Goal: Task Accomplishment & Management: Manage account settings

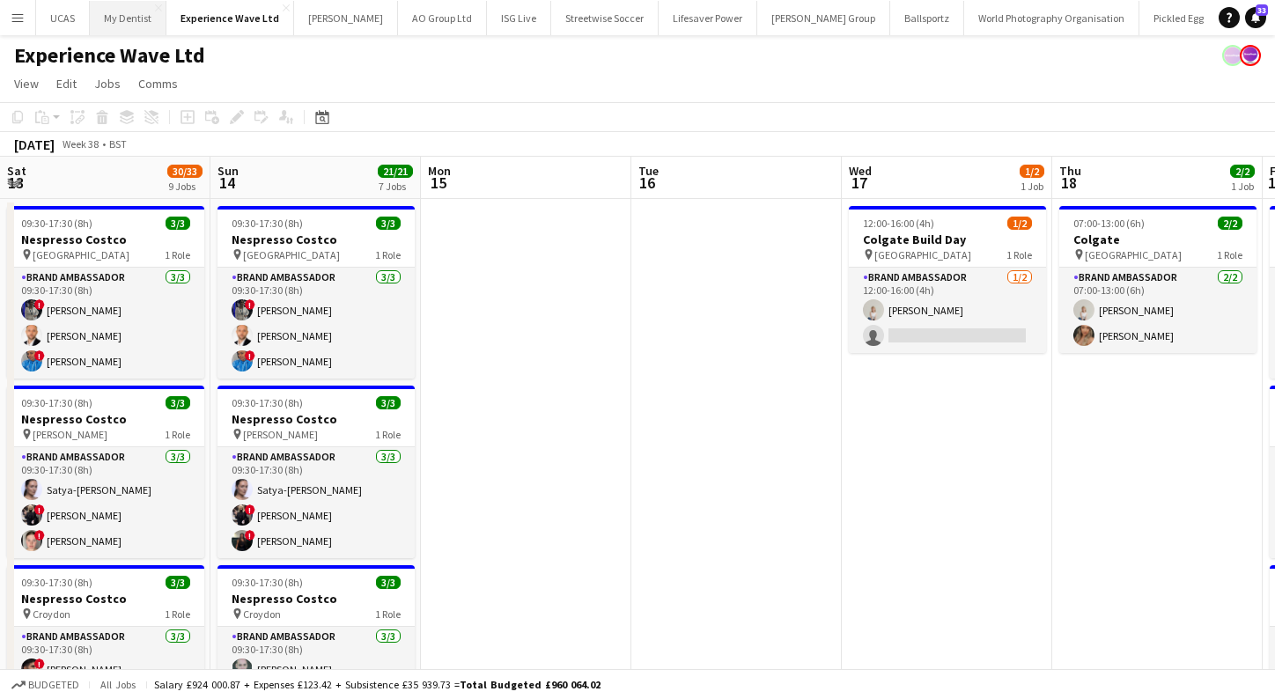
scroll to position [0, 577]
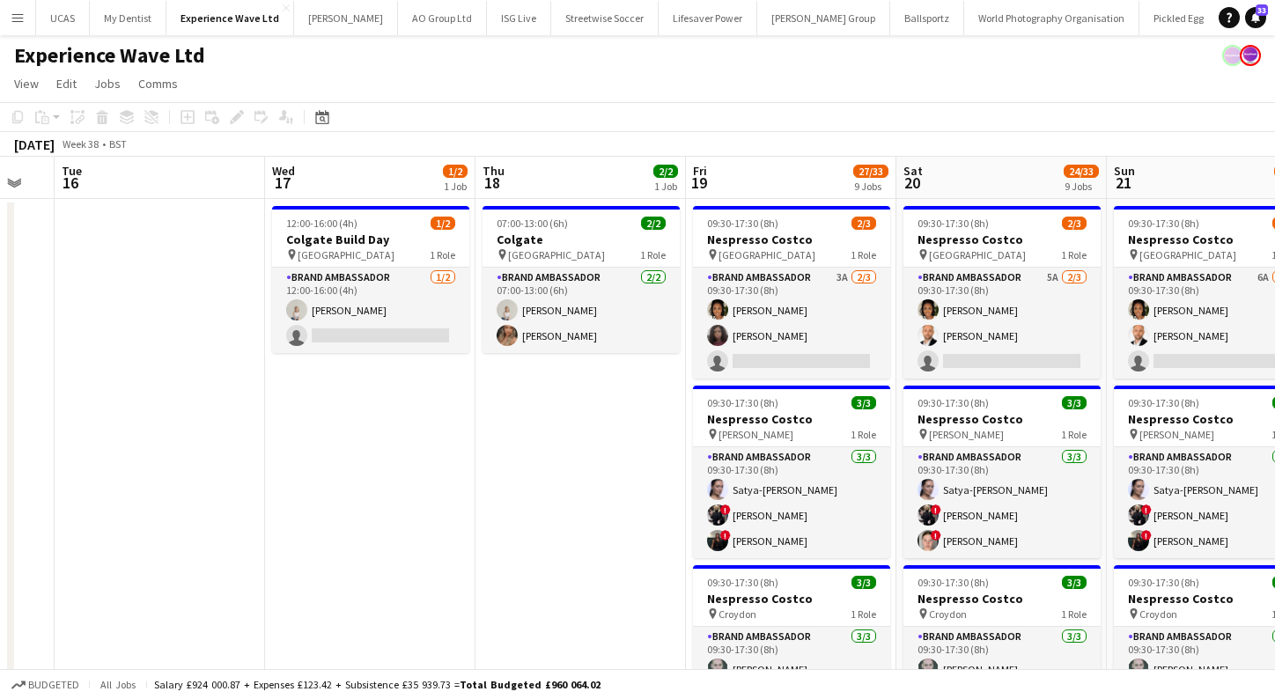
click at [22, 22] on app-icon "Menu" at bounding box center [18, 18] width 14 height 14
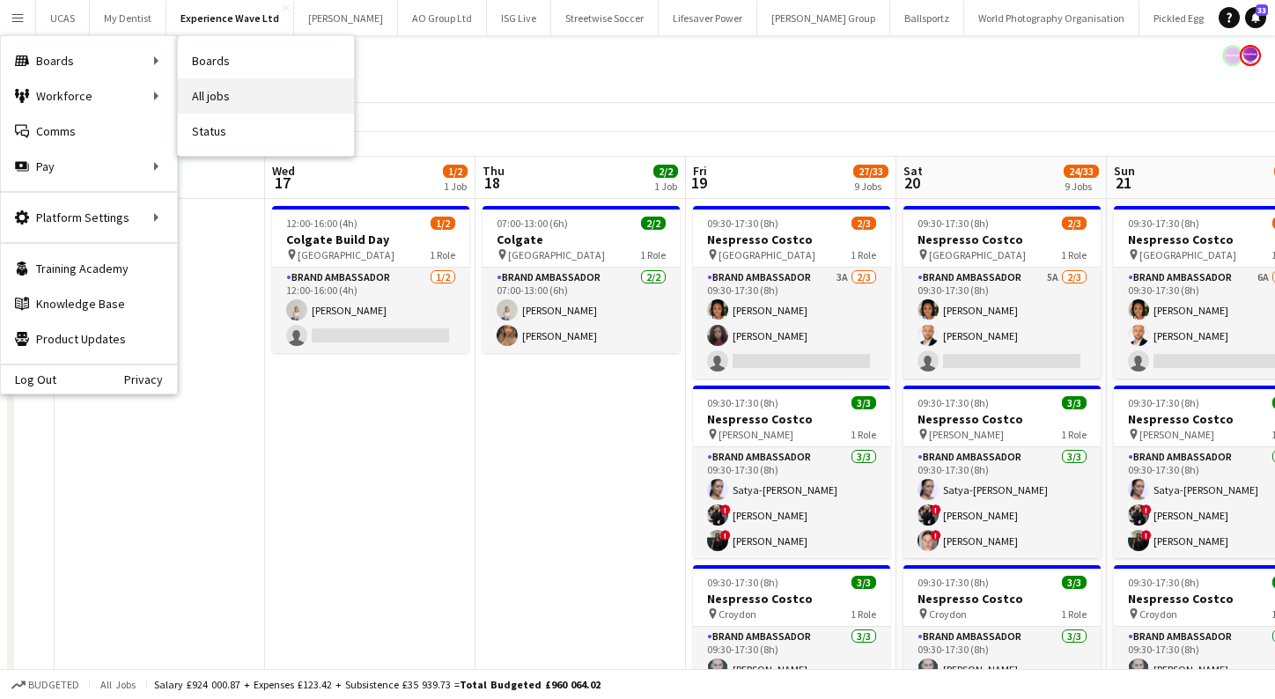
click at [221, 95] on link "All jobs" at bounding box center [266, 95] width 176 height 35
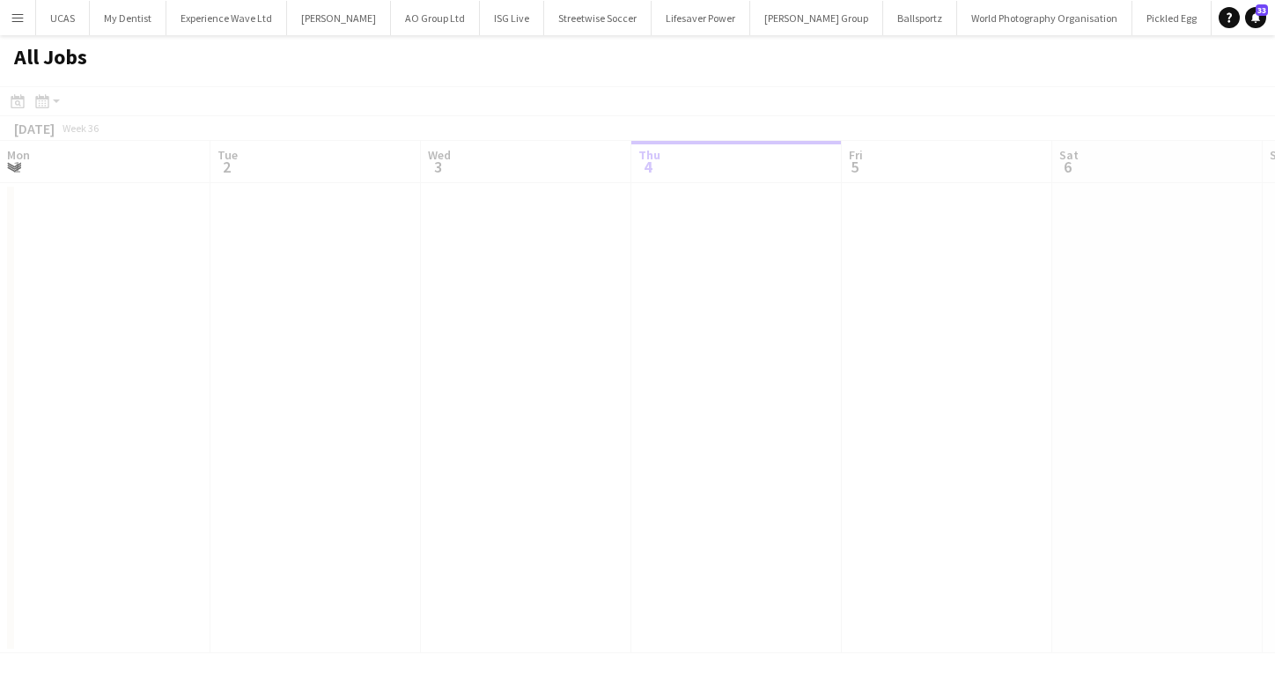
scroll to position [0, 421]
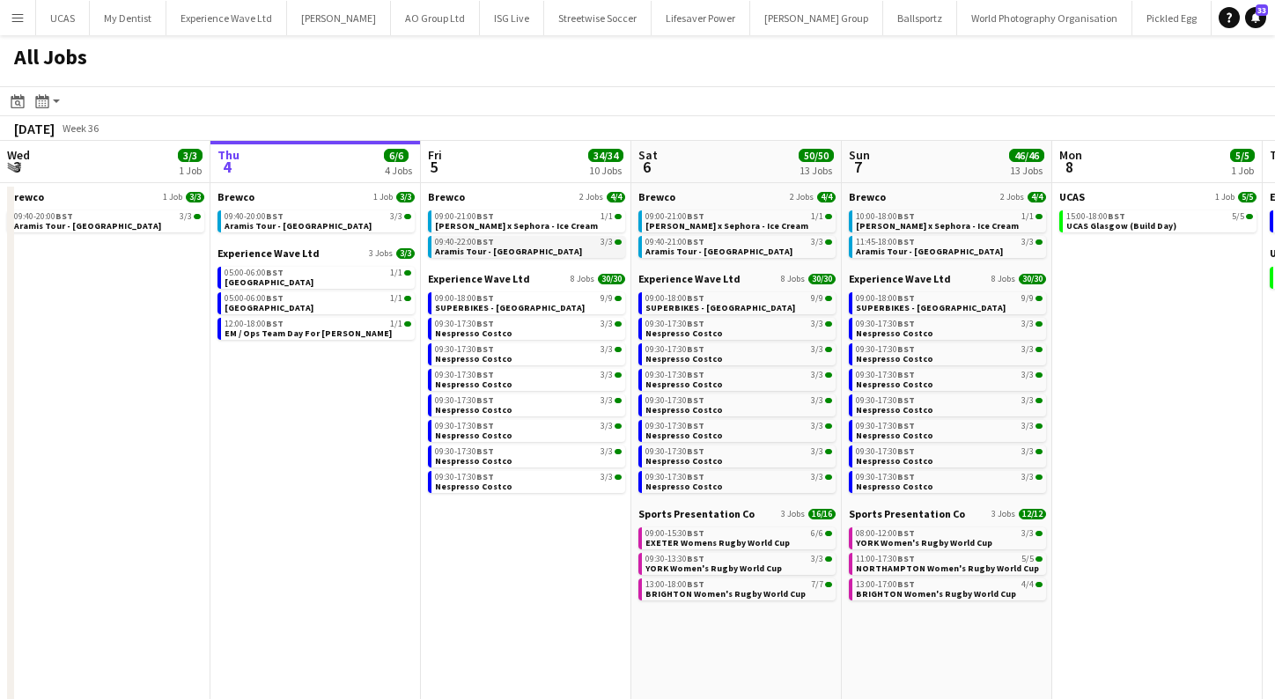
click at [524, 245] on div "09:40-22:00 BST 3/3" at bounding box center [528, 242] width 187 height 9
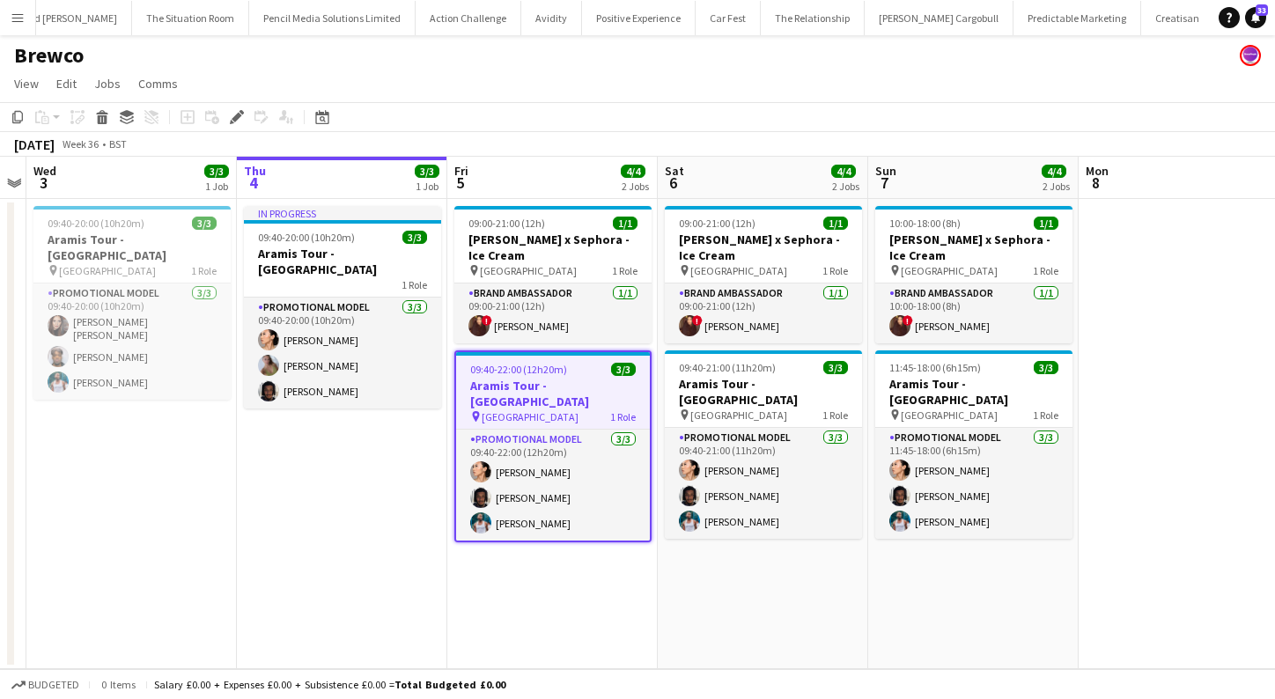
click at [519, 577] on app-date-cell "09:00-21:00 (12h) 1/1 Estée Lauder x Sephora - Ice Cream pin Westfields White C…" at bounding box center [552, 434] width 211 height 470
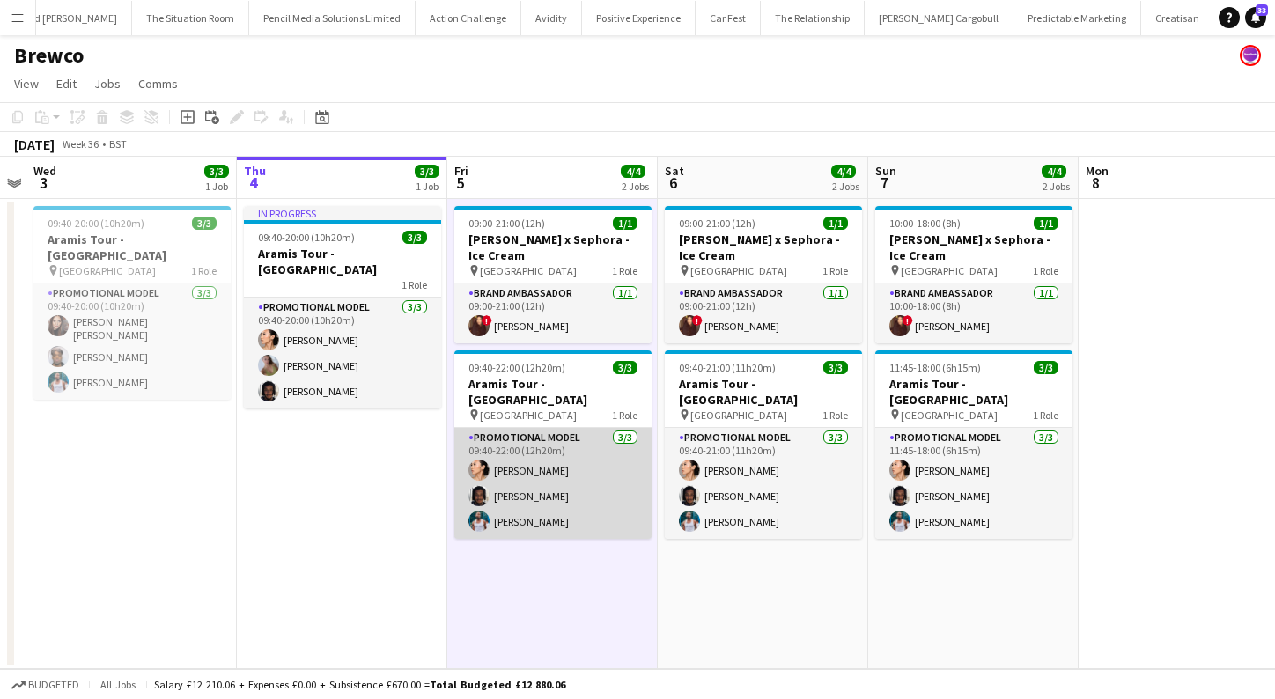
click at [534, 477] on app-card-role "Promotional Model 3/3 09:40-22:00 (12h20m) Man Ying Cheng Tyler Smith Reginald …" at bounding box center [552, 483] width 197 height 111
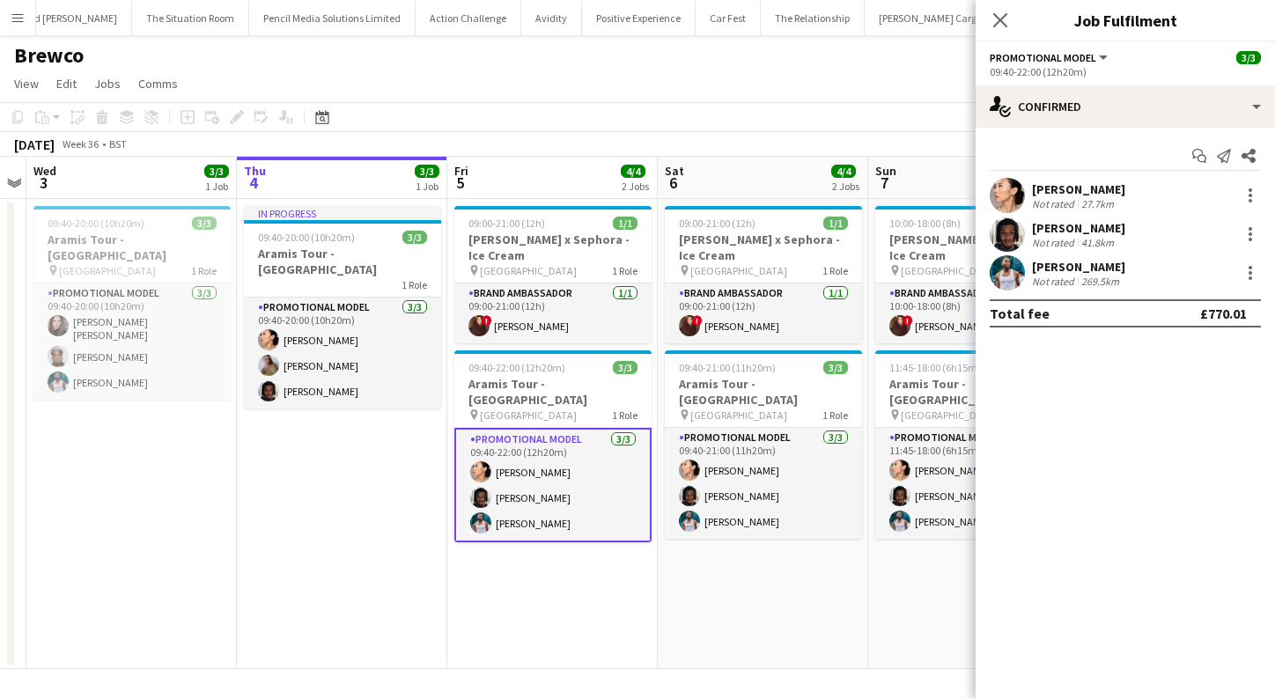
click at [1116, 227] on div "[PERSON_NAME]" at bounding box center [1078, 228] width 93 height 16
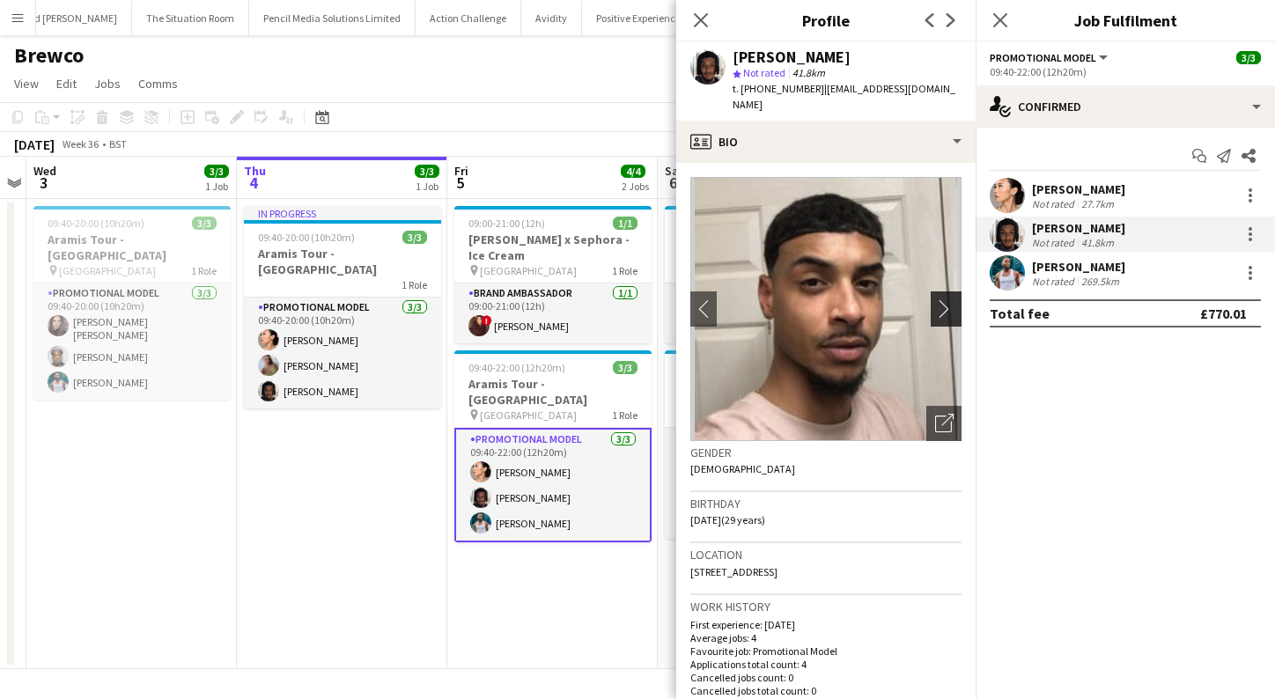
click at [954, 299] on app-icon "chevron-right" at bounding box center [948, 308] width 27 height 18
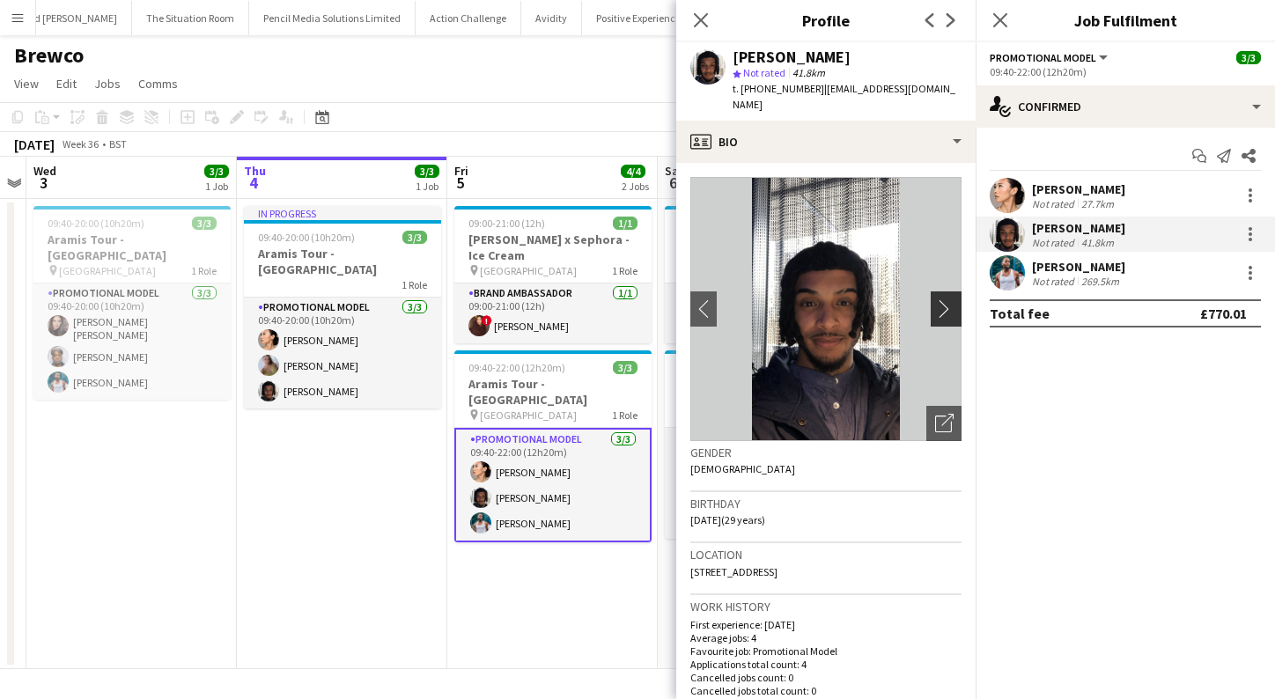
click at [947, 299] on app-icon "chevron-right" at bounding box center [948, 308] width 27 height 18
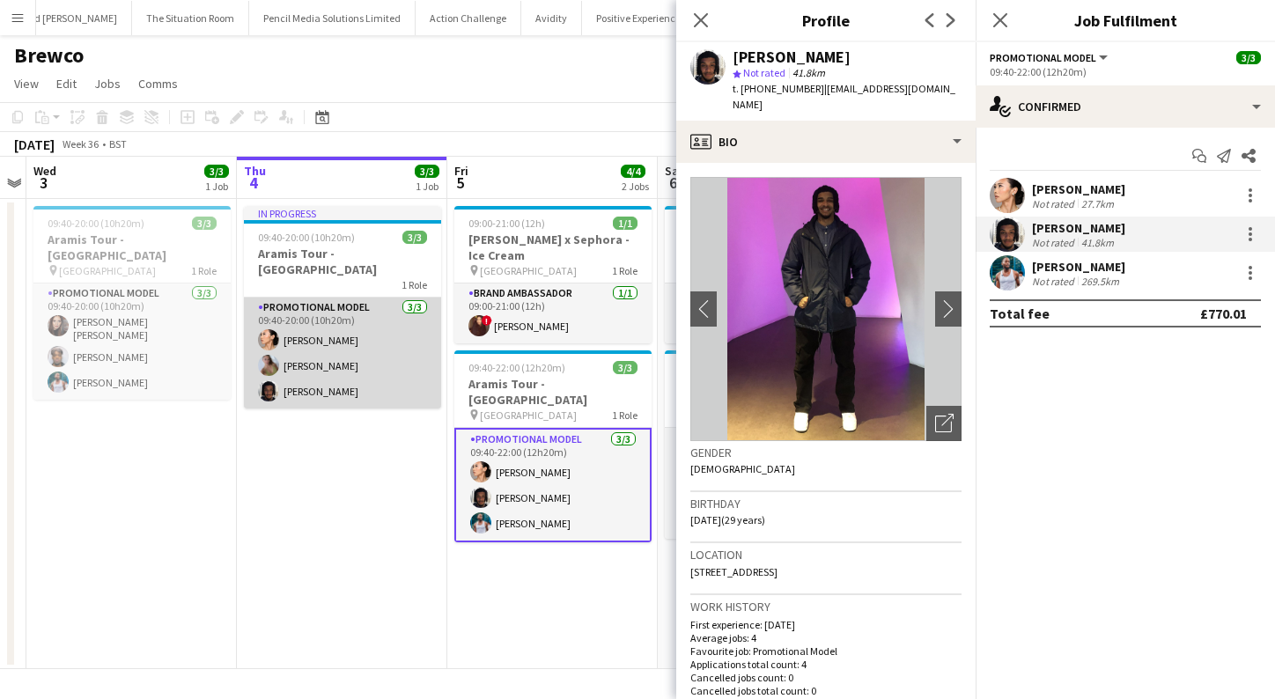
click at [353, 383] on app-card-role "Promotional Model [DATE] 09:40-20:00 (10h20m) Man [PERSON_NAME] [PERSON_NAME] […" at bounding box center [342, 353] width 197 height 111
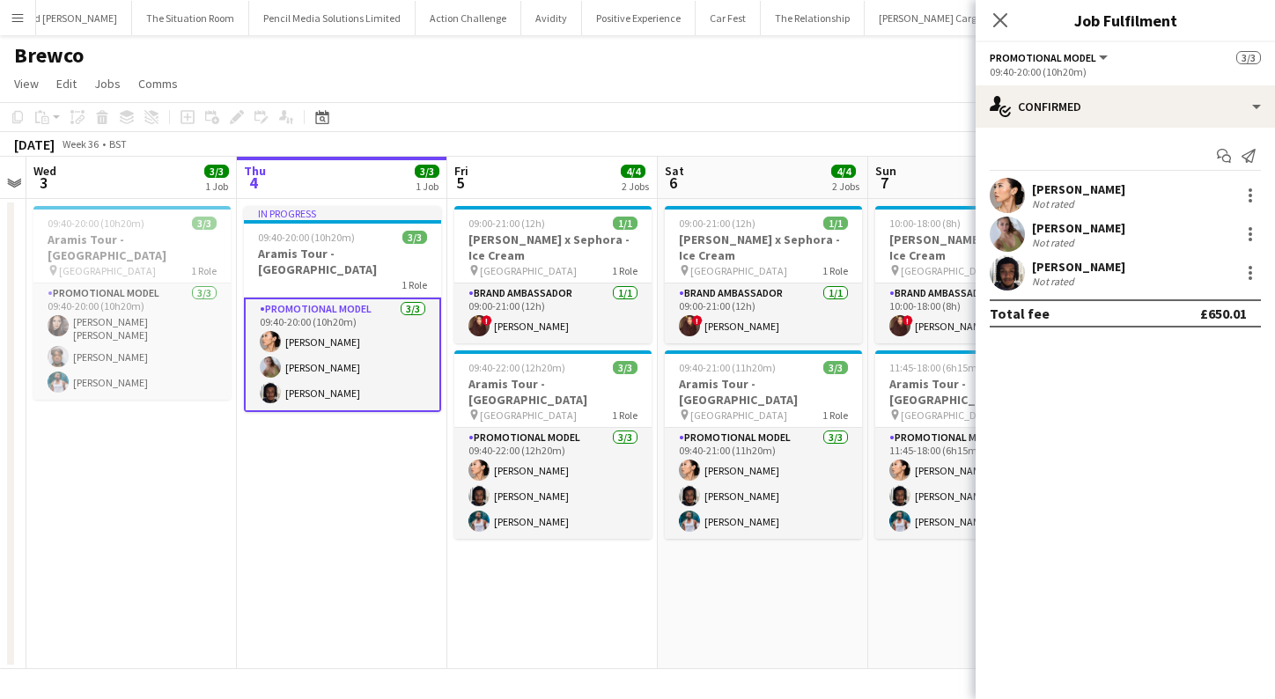
click at [1055, 273] on div "[PERSON_NAME]" at bounding box center [1078, 267] width 93 height 16
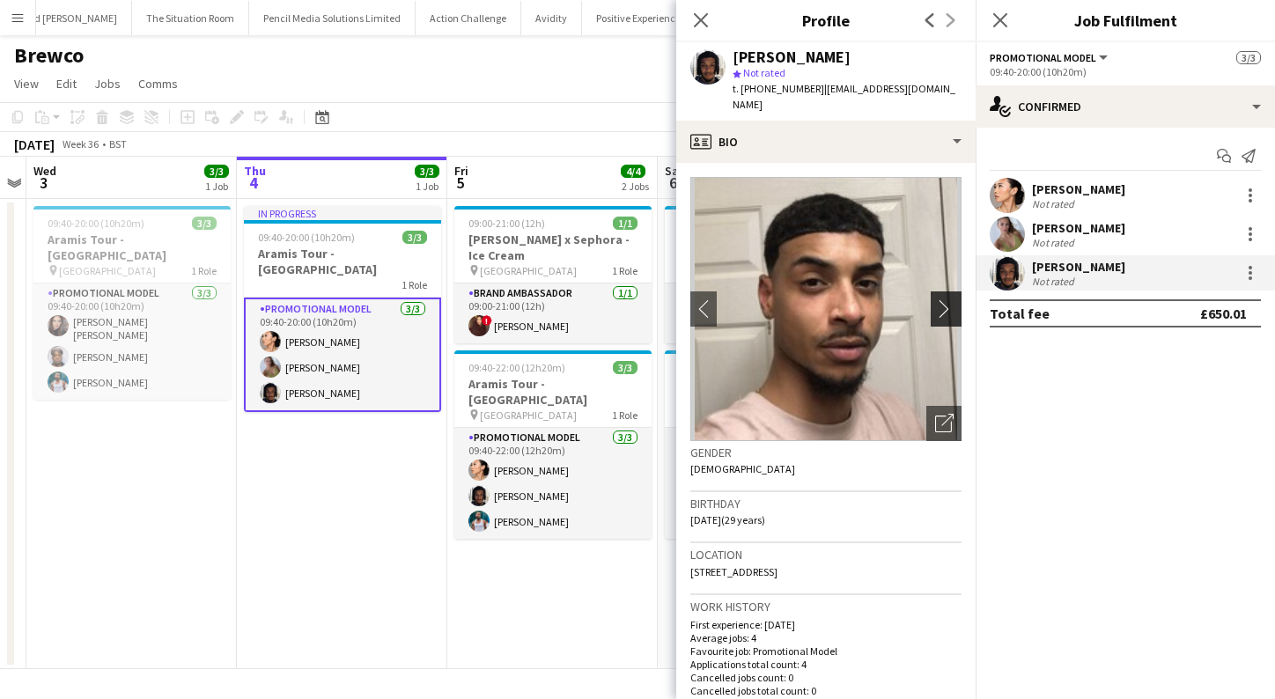
click at [942, 299] on app-icon "chevron-right" at bounding box center [948, 308] width 27 height 18
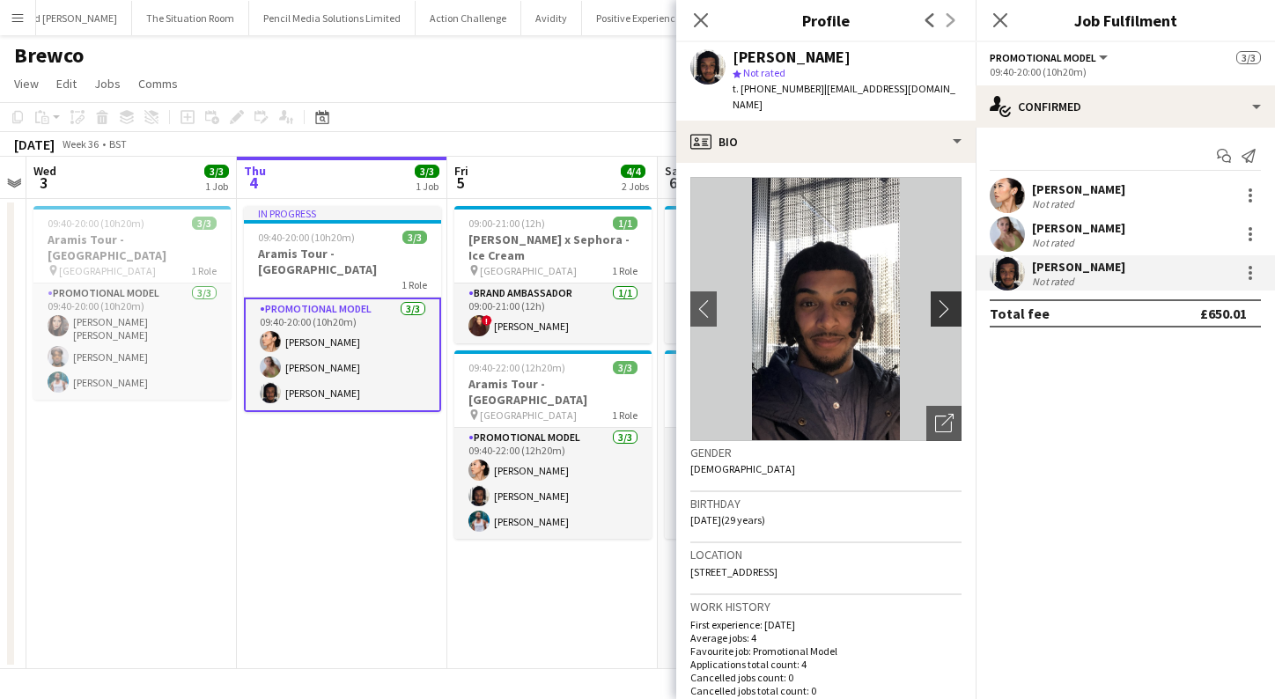
click at [942, 299] on app-icon "chevron-right" at bounding box center [948, 308] width 27 height 18
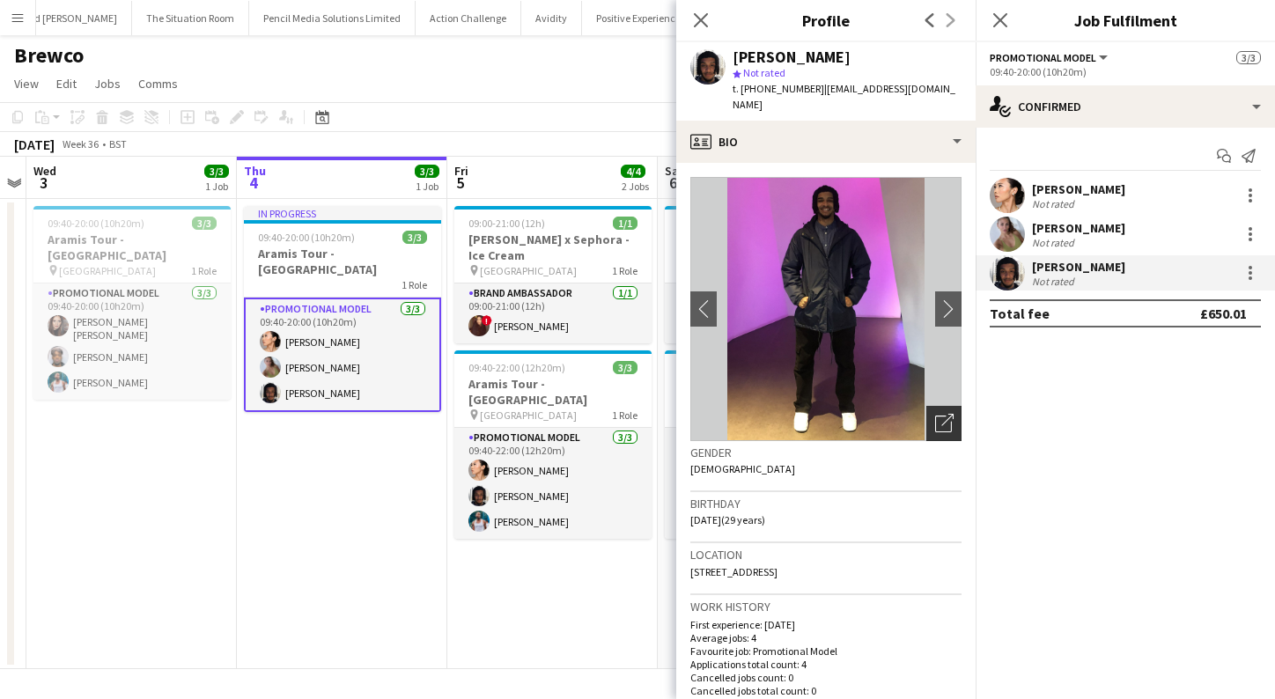
click at [952, 414] on icon "Open photos pop-in" at bounding box center [944, 423] width 18 height 18
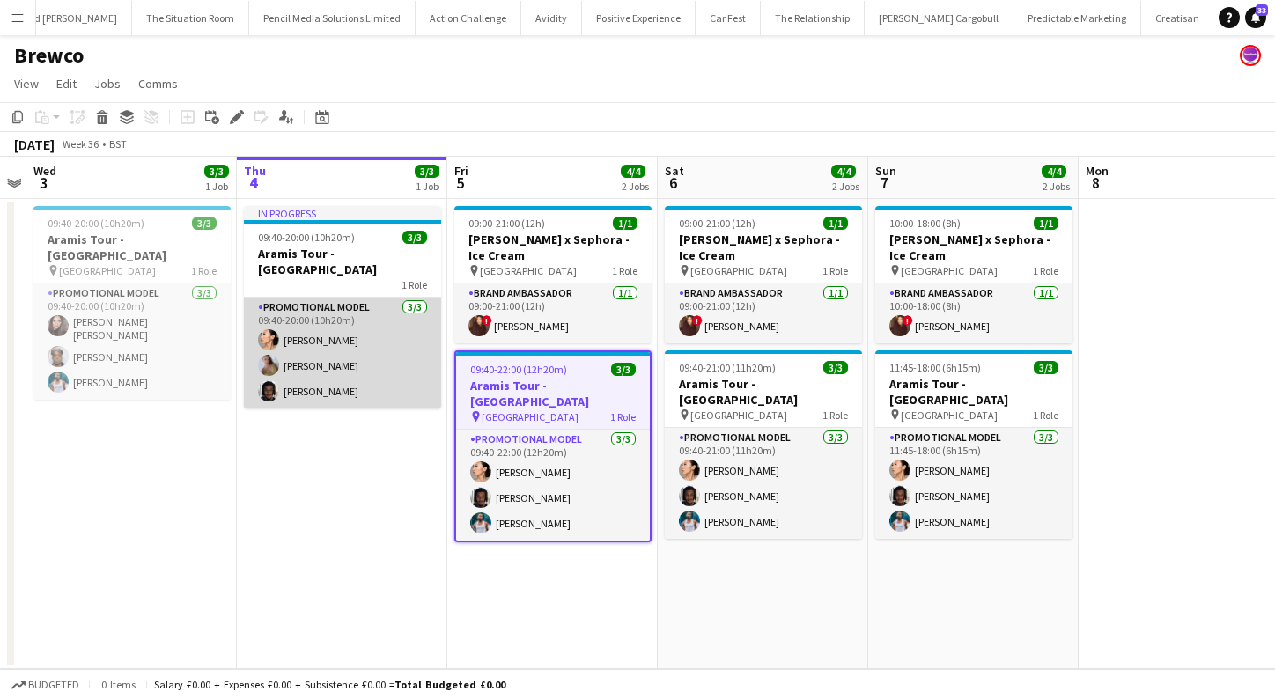
click at [348, 381] on app-card-role "Promotional Model [DATE] 09:40-20:00 (10h20m) Man [PERSON_NAME] [PERSON_NAME] […" at bounding box center [342, 353] width 197 height 111
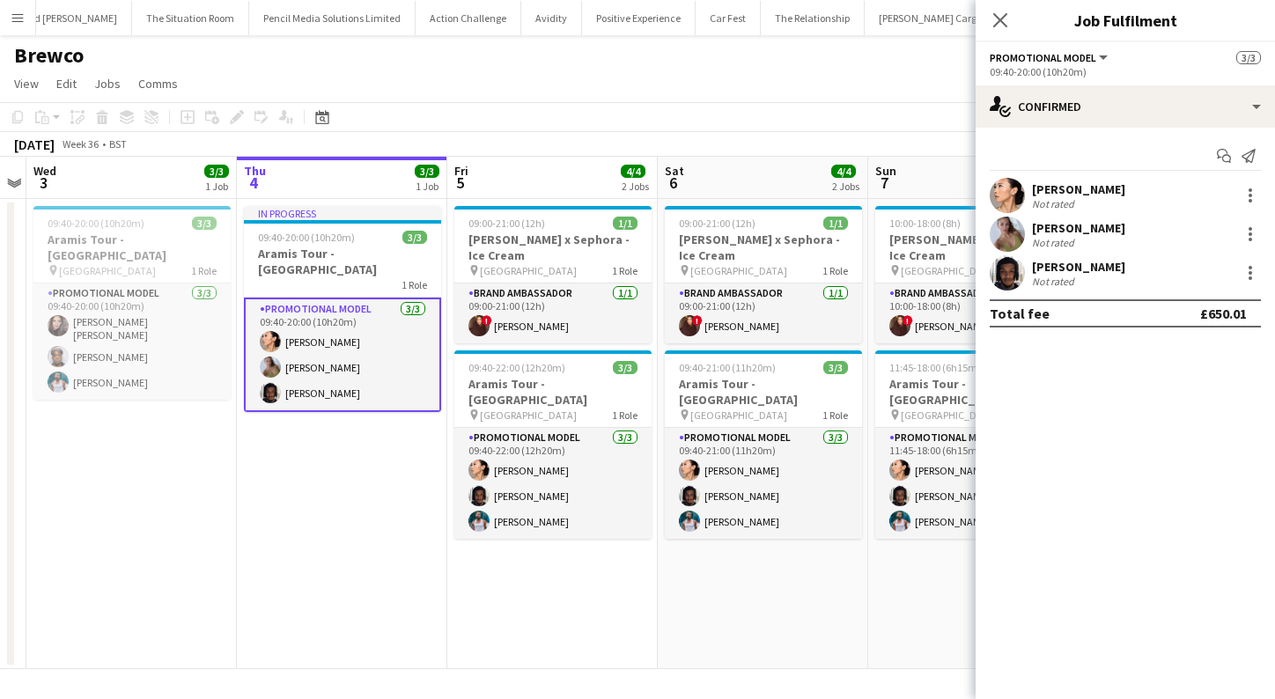
click at [1089, 267] on div "[PERSON_NAME]" at bounding box center [1078, 267] width 93 height 16
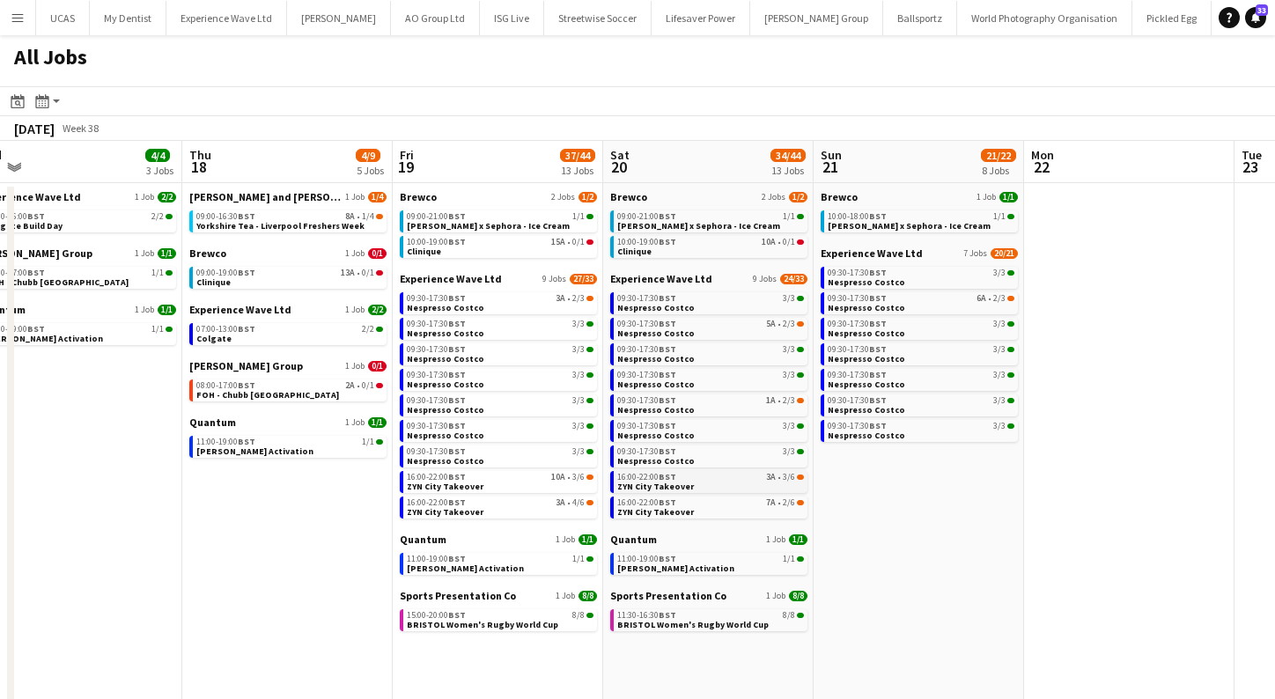
scroll to position [0, 378]
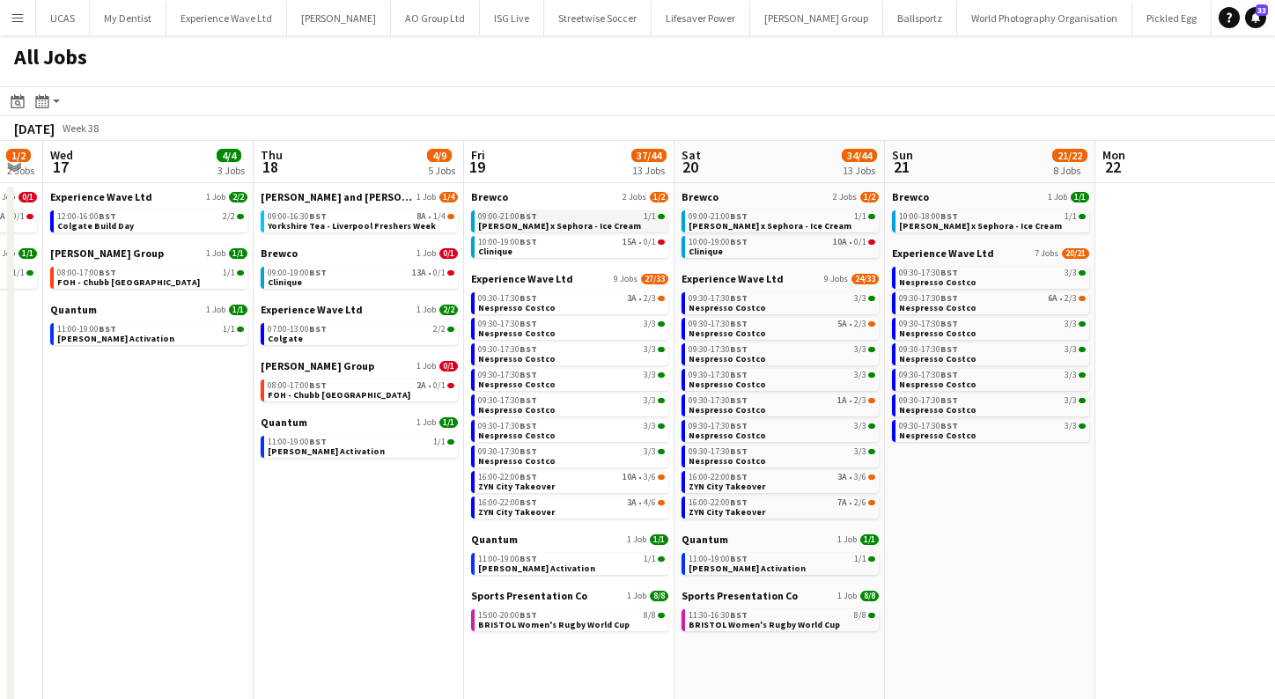
click at [565, 225] on span "[PERSON_NAME] x Sephora - Ice Cream" at bounding box center [559, 225] width 163 height 11
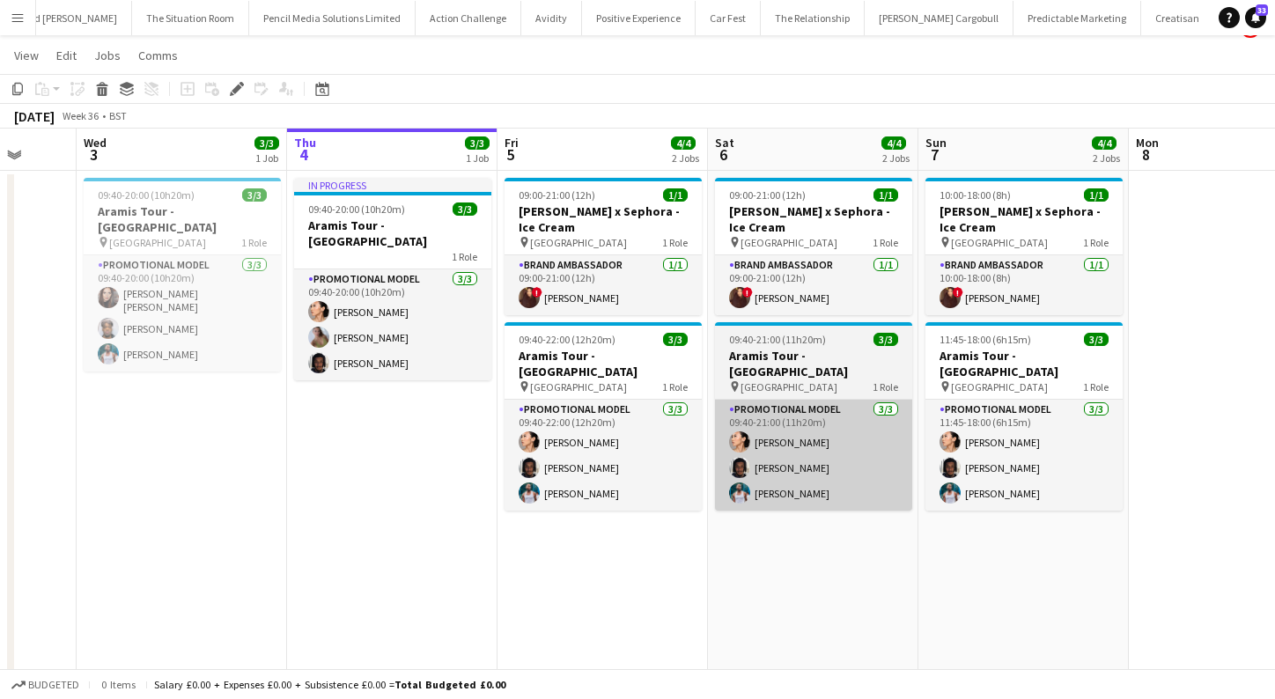
scroll to position [0, 772]
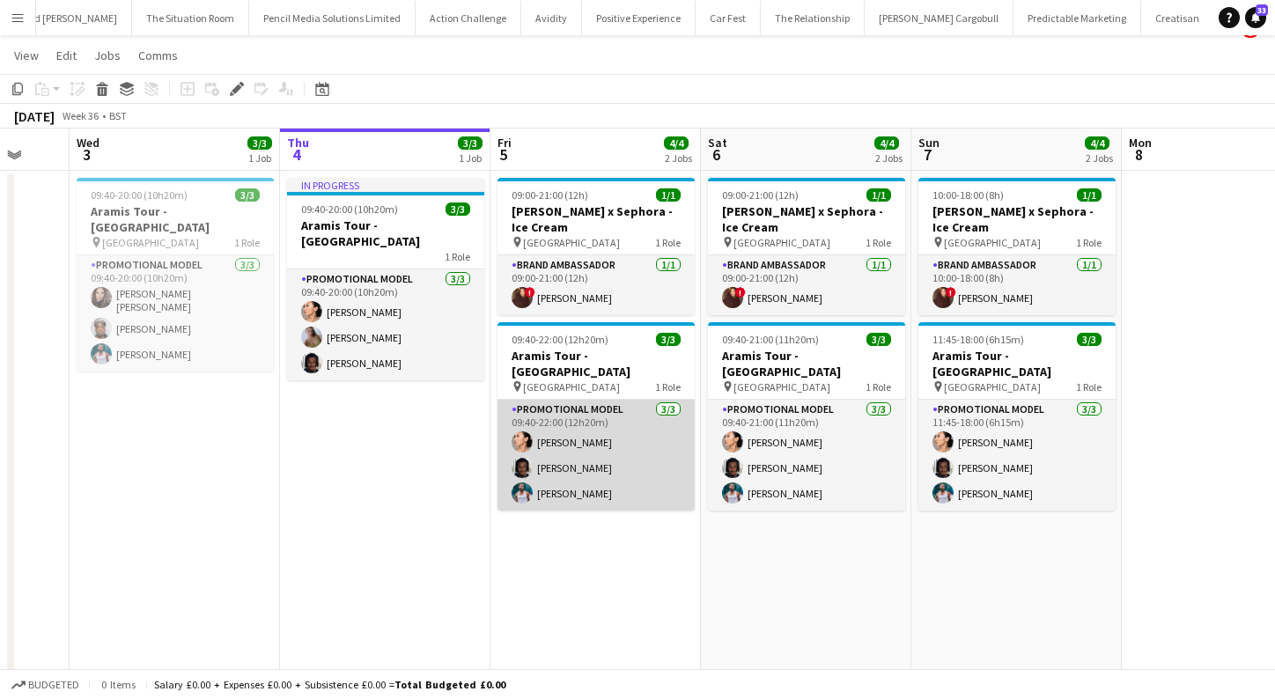
click at [543, 455] on app-card-role "Promotional Model 3/3 09:40-22:00 (12h20m) Man Ying Cheng Tyler Smith Reginald …" at bounding box center [596, 455] width 197 height 111
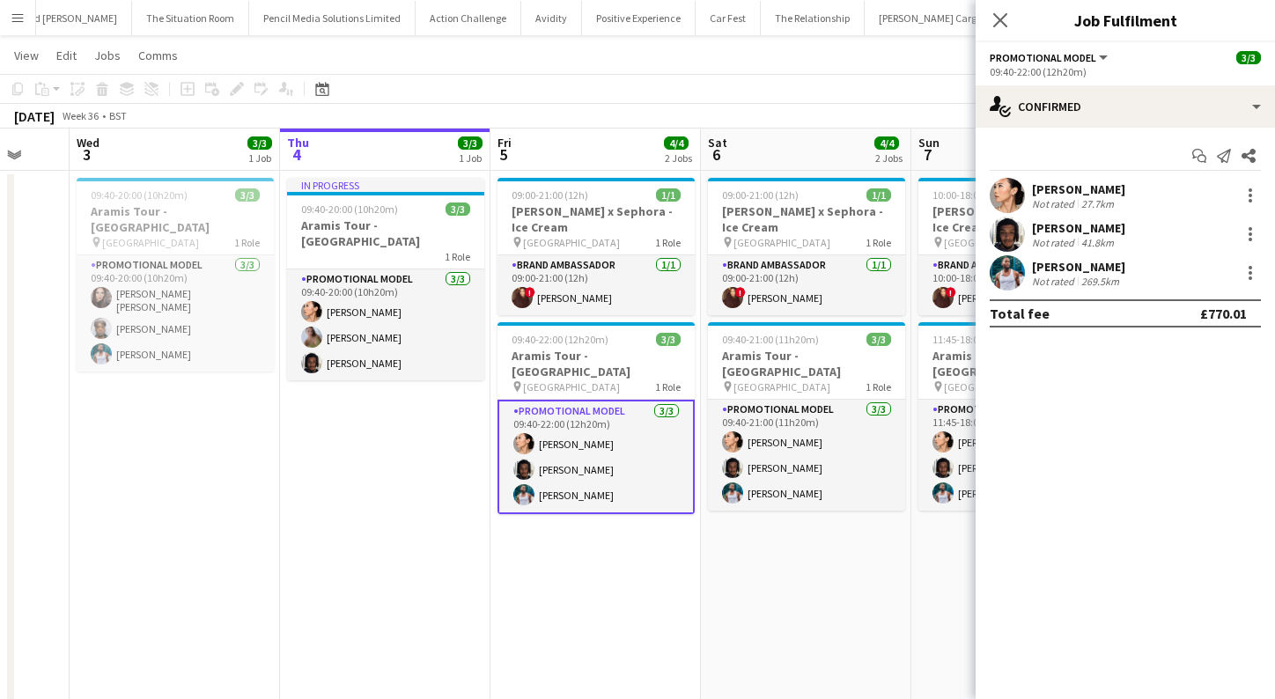
click at [1064, 230] on div "[PERSON_NAME]" at bounding box center [1078, 228] width 93 height 16
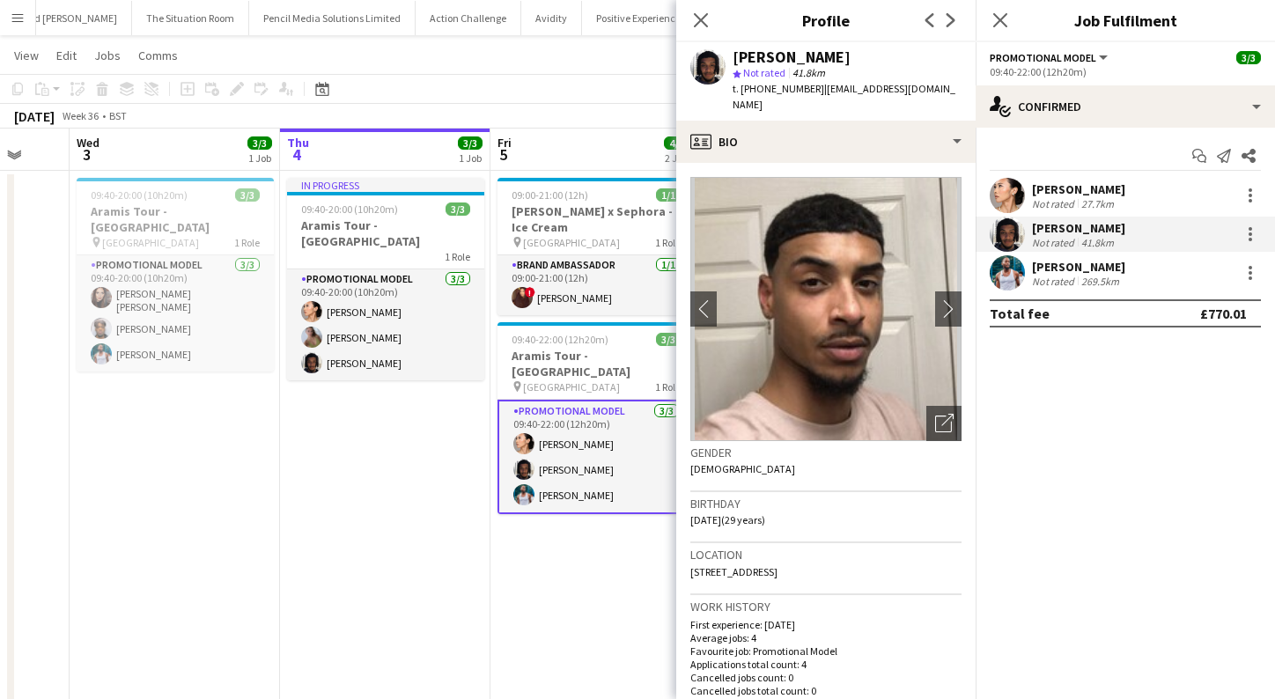
click at [1008, 233] on app-user-avatar at bounding box center [1007, 234] width 35 height 35
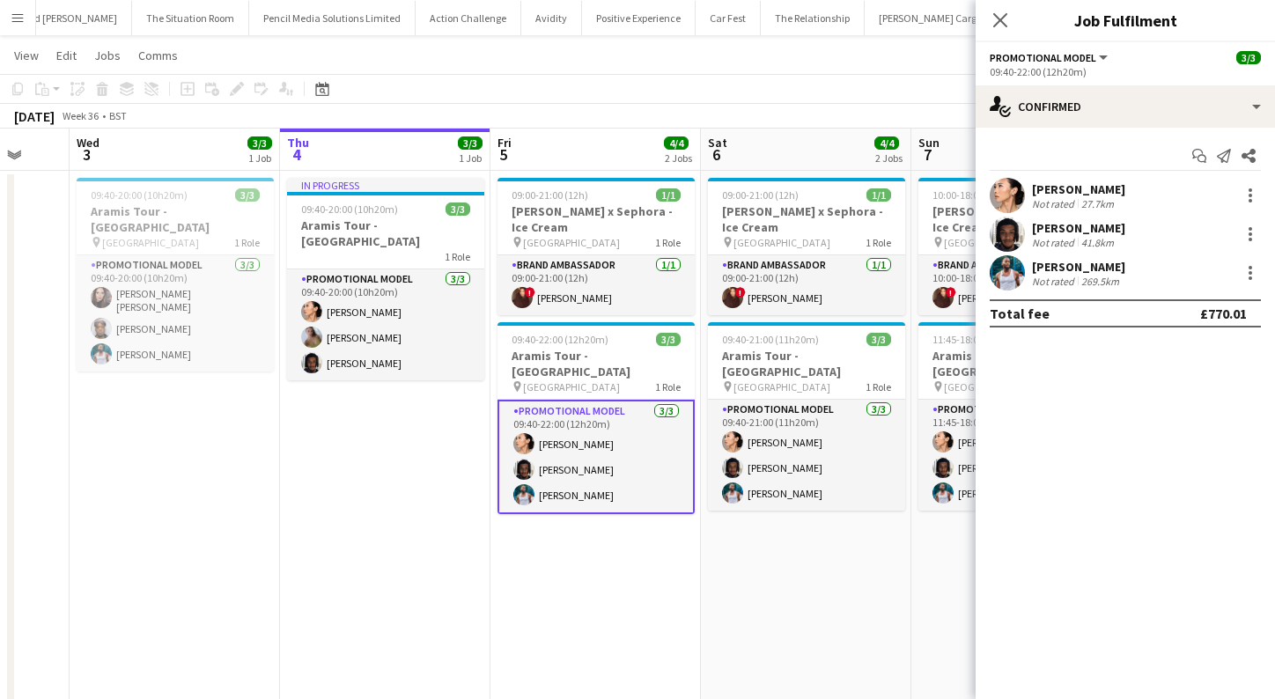
click at [1008, 233] on app-user-avatar at bounding box center [1007, 234] width 35 height 35
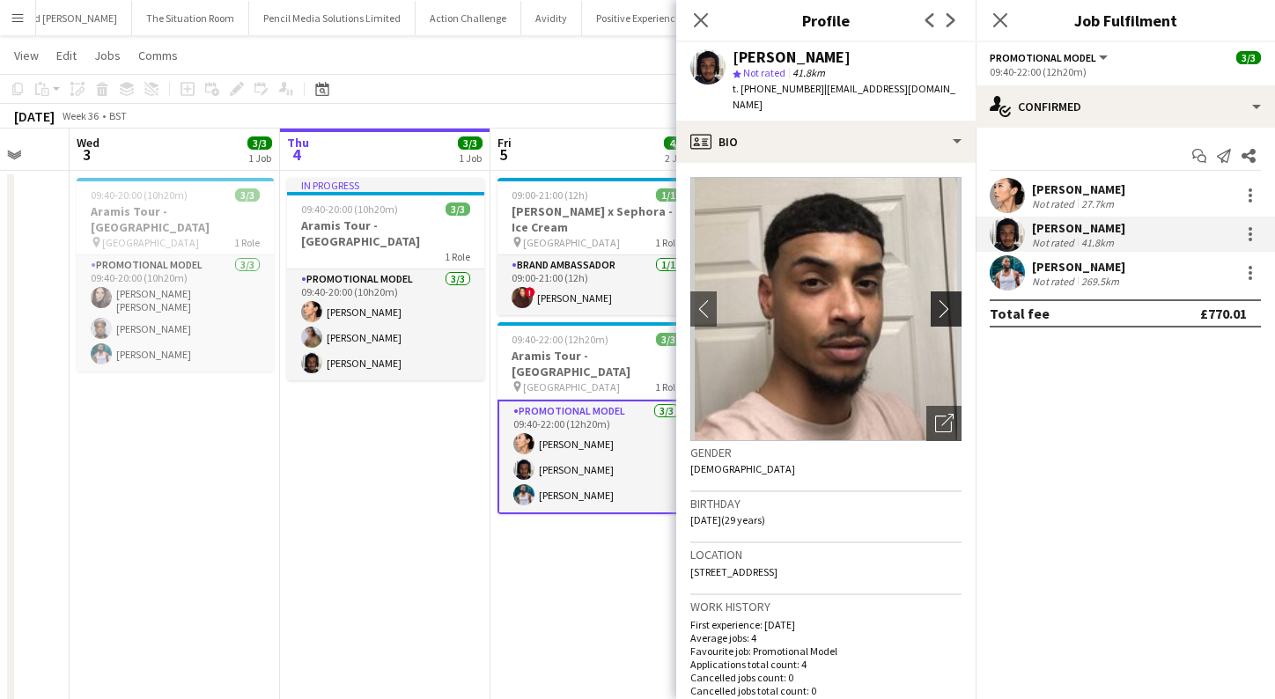
click at [949, 299] on app-icon "chevron-right" at bounding box center [948, 308] width 27 height 18
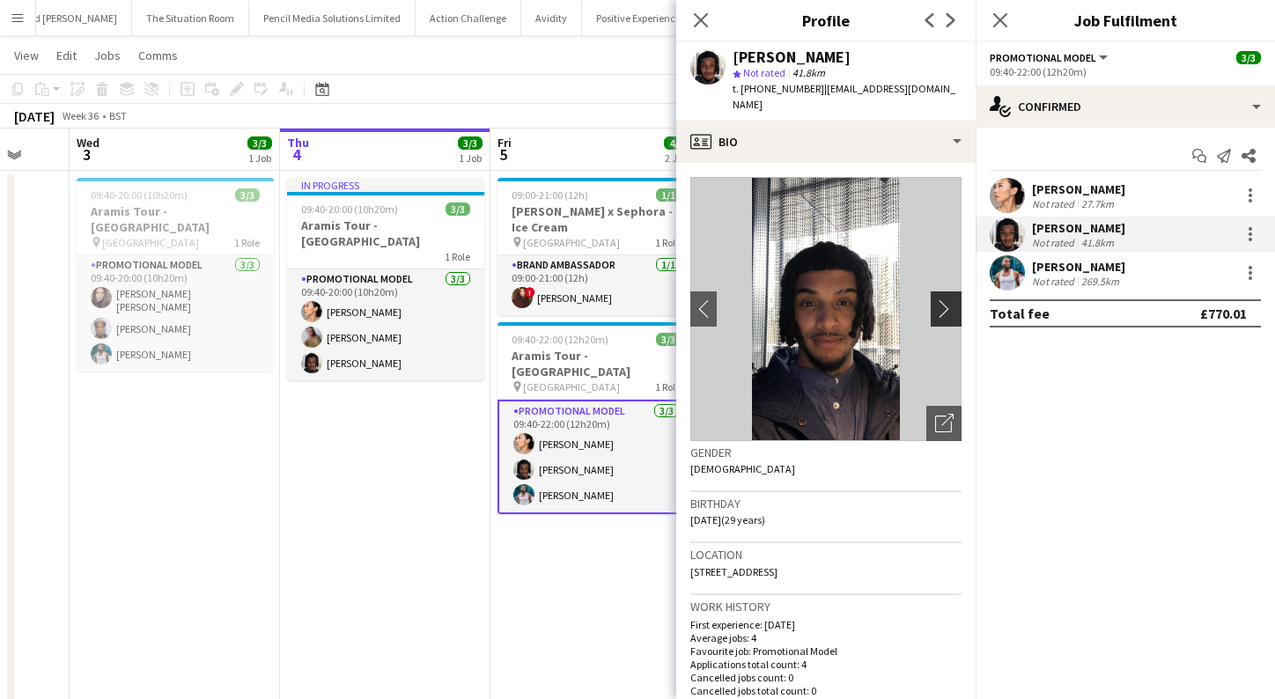
click at [949, 299] on app-icon "chevron-right" at bounding box center [948, 308] width 27 height 18
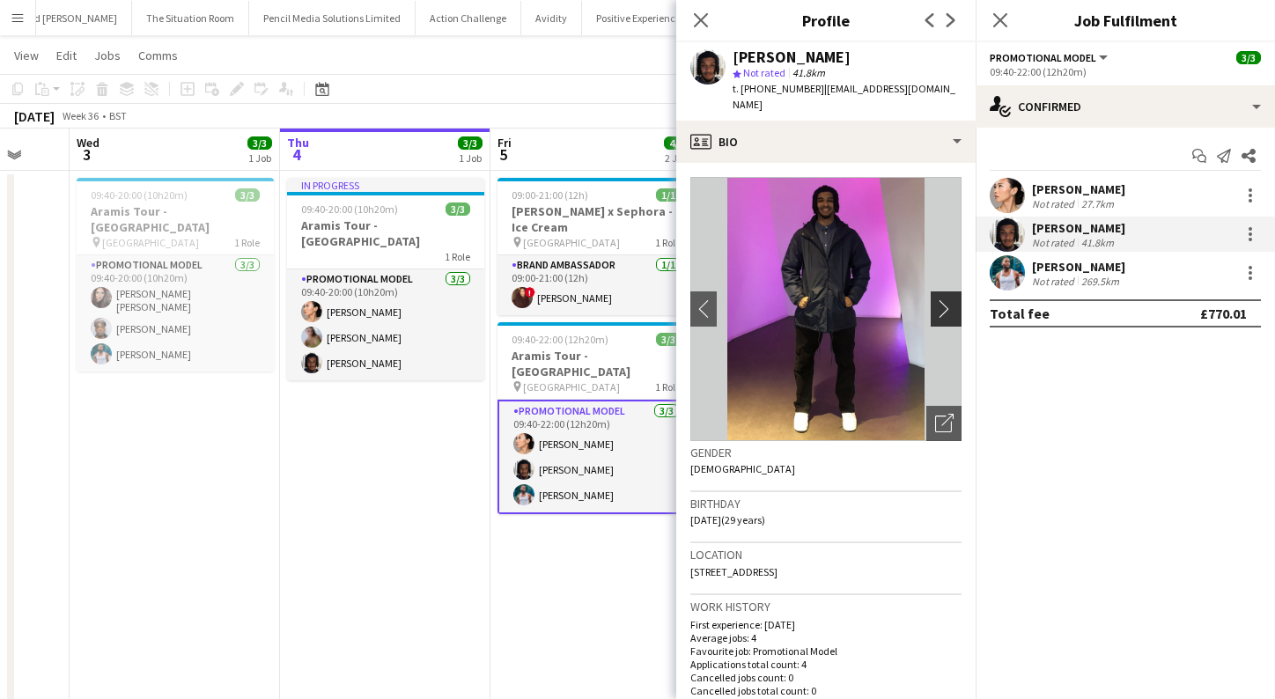
click at [949, 299] on app-icon "chevron-right" at bounding box center [948, 308] width 27 height 18
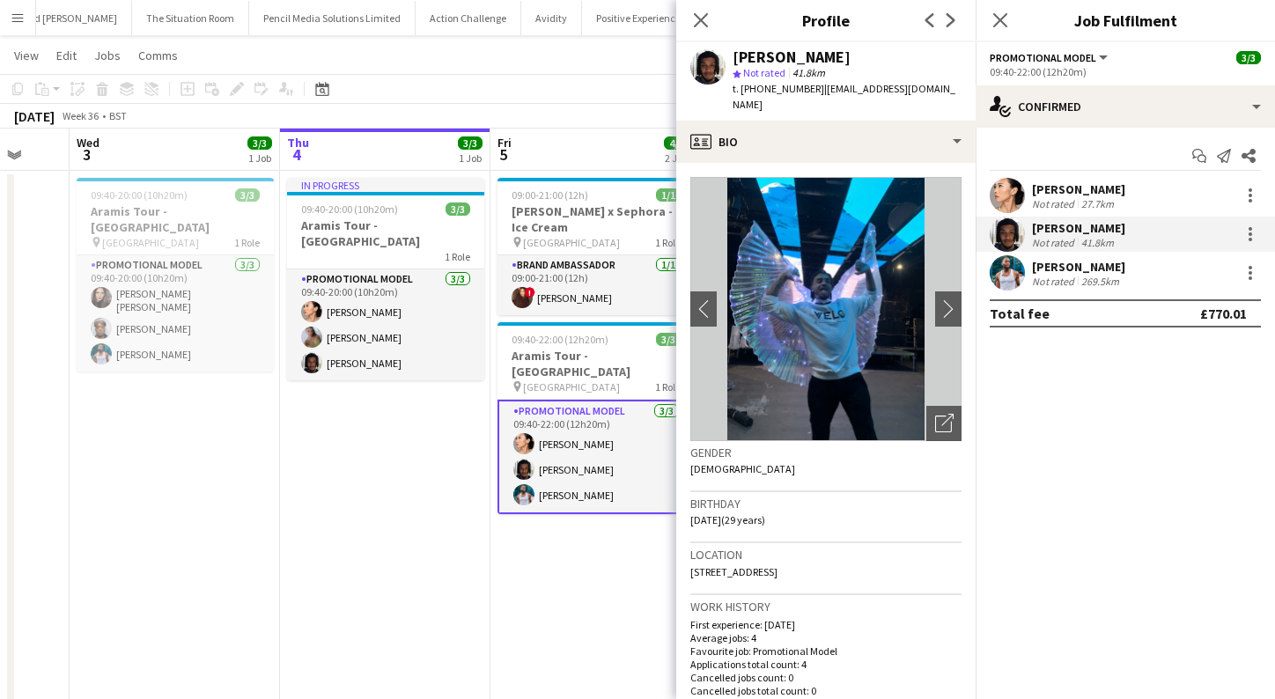
click at [462, 573] on app-date-cell "In progress 09:40-20:00 (10h20m) 3/3 Aramis Tour - Liverpool 1 Role Promotional…" at bounding box center [385, 450] width 211 height 559
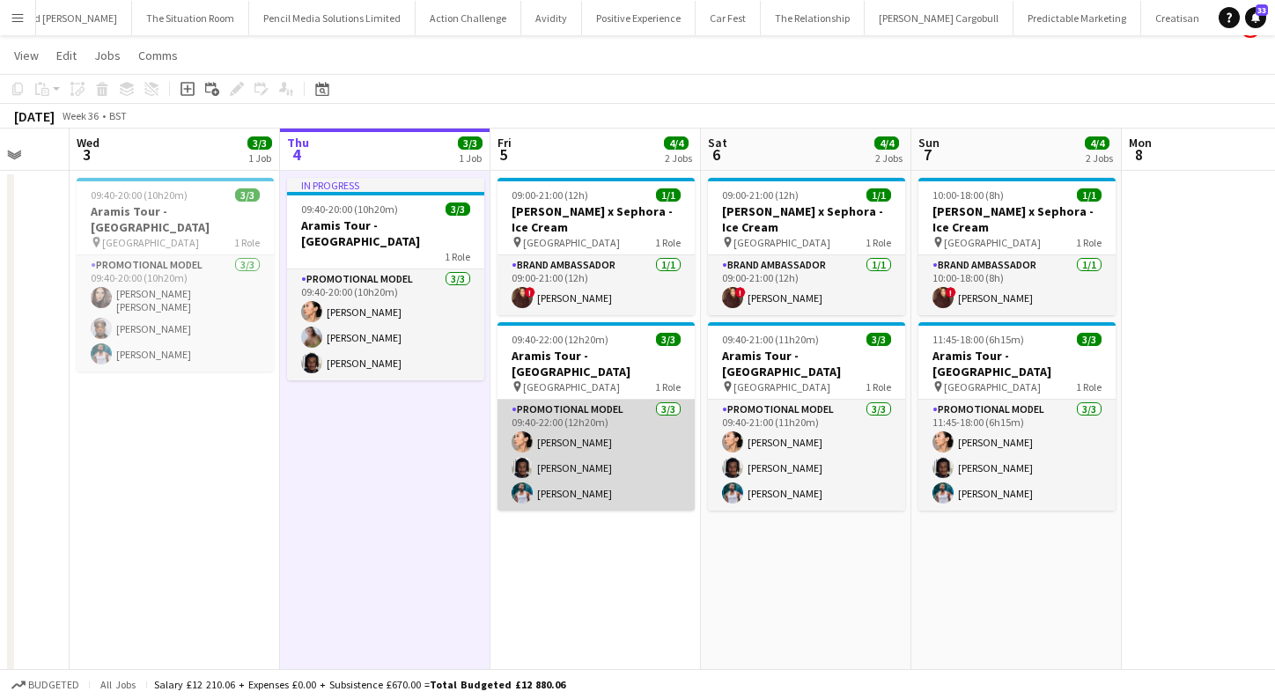
click at [570, 469] on app-card-role "Promotional Model [DATE] 09:40-22:00 (12h20m) Man [PERSON_NAME] [PERSON_NAME] […" at bounding box center [596, 455] width 197 height 111
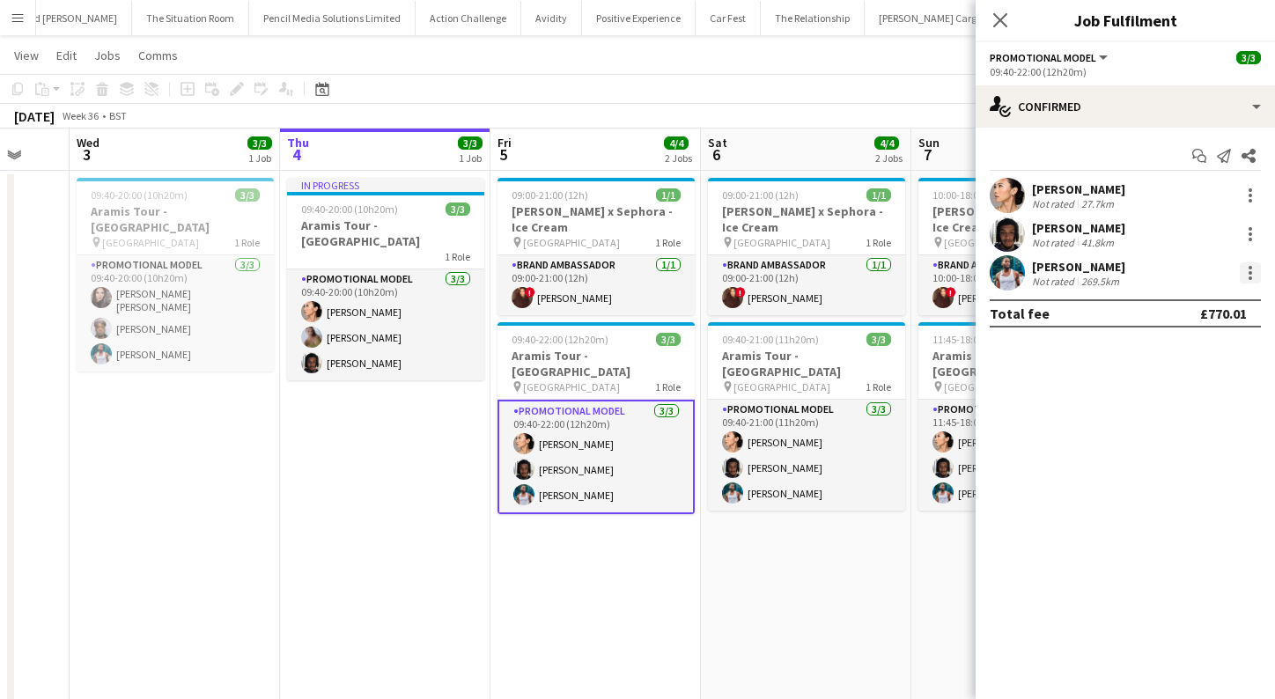
click at [1254, 277] on div at bounding box center [1250, 272] width 21 height 21
click at [1194, 305] on span "Edit fee" at bounding box center [1192, 306] width 109 height 16
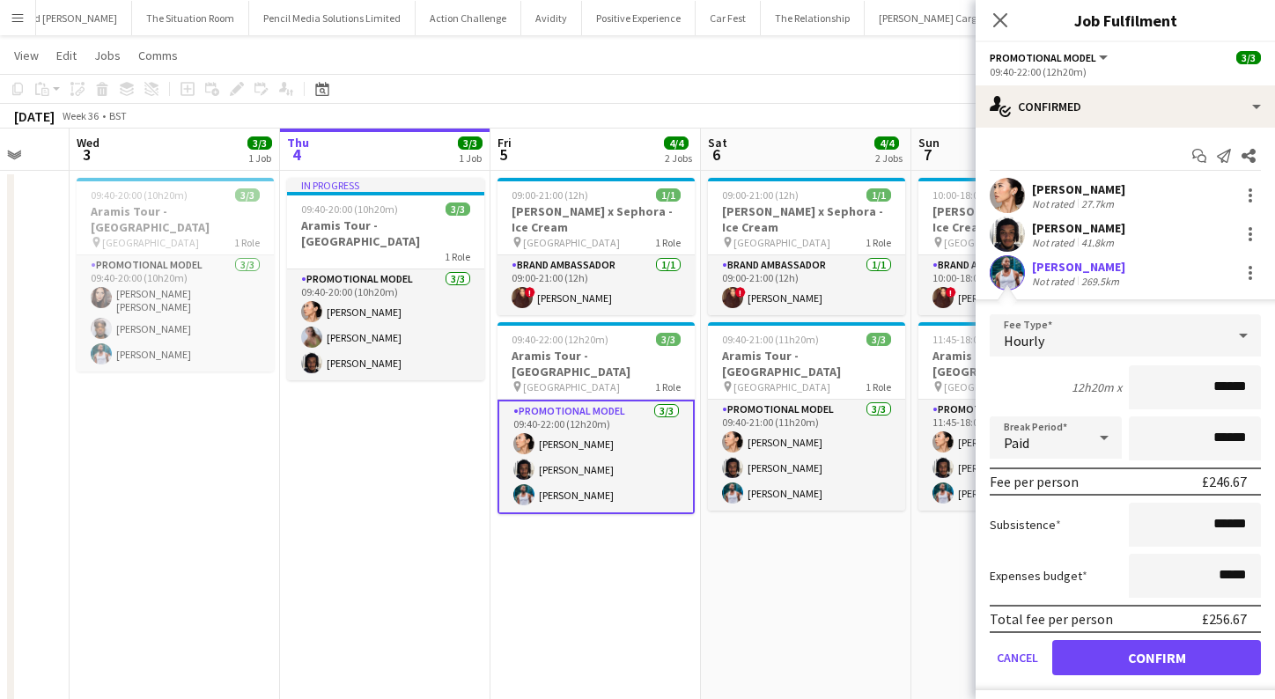
scroll to position [10, 0]
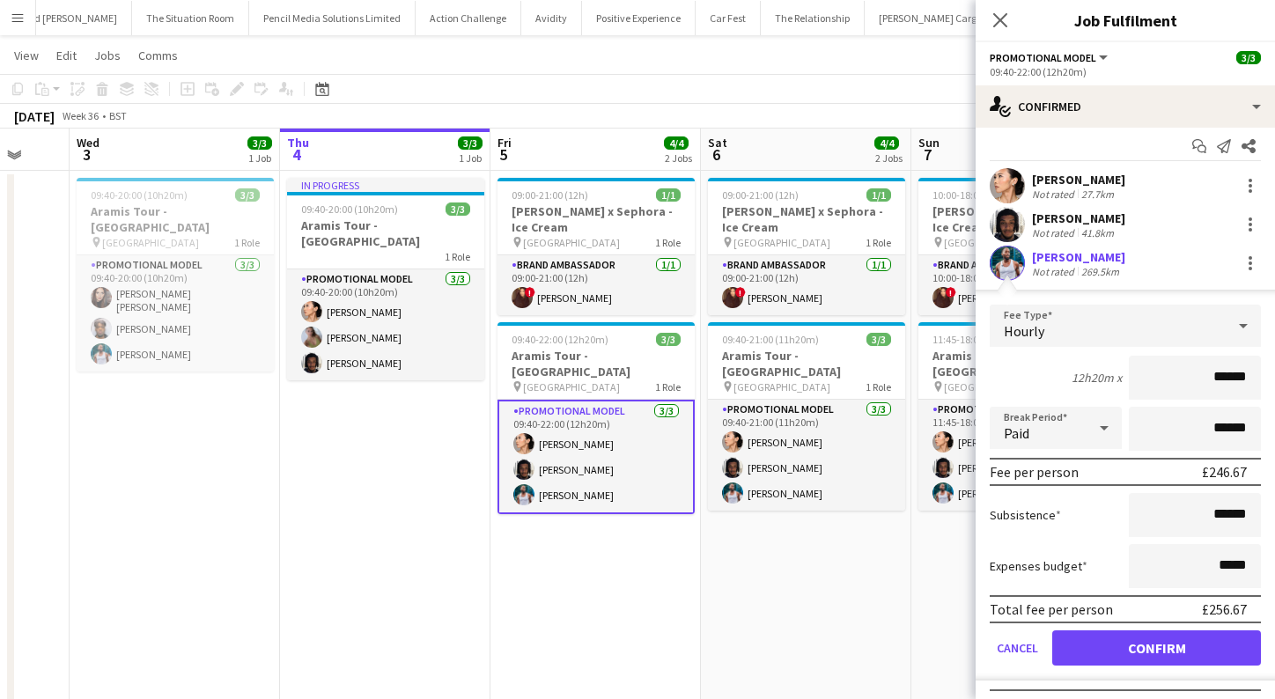
click at [740, 594] on app-date-cell "09:00-21:00 (12h) 1/1 [PERSON_NAME] x Sephora - Ice Cream pin Westfields White …" at bounding box center [806, 450] width 211 height 559
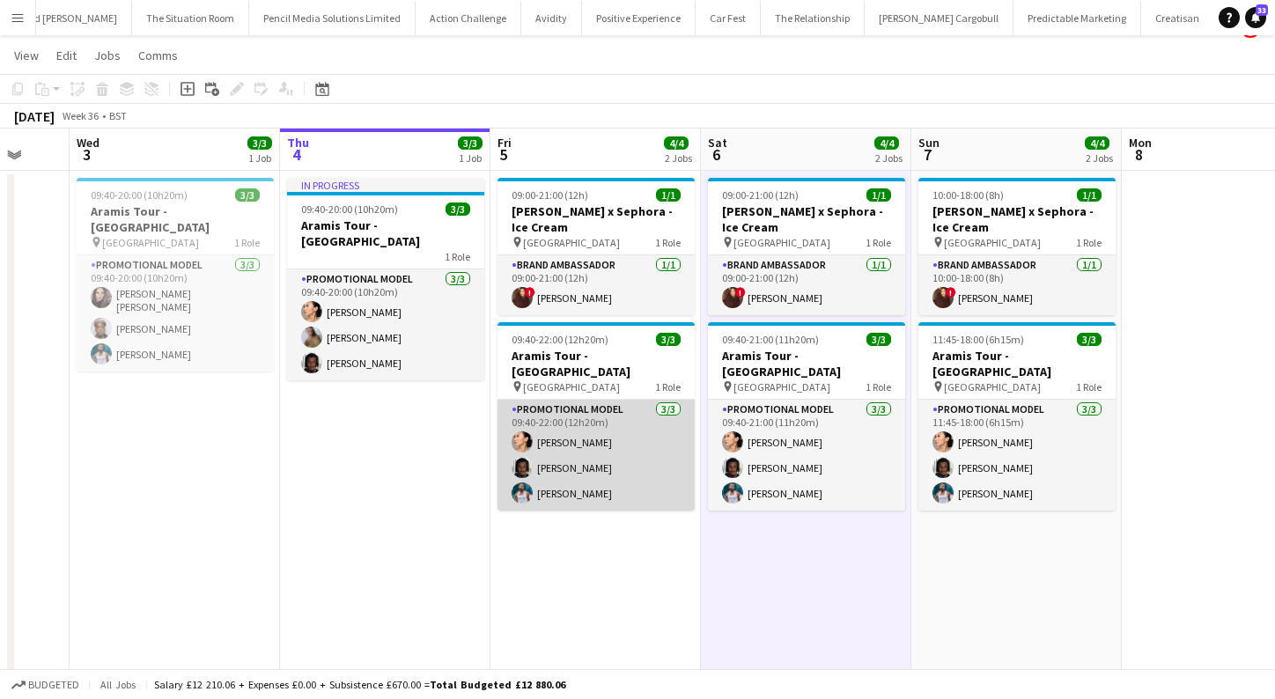
click at [514, 483] on app-user-avatar at bounding box center [522, 493] width 21 height 21
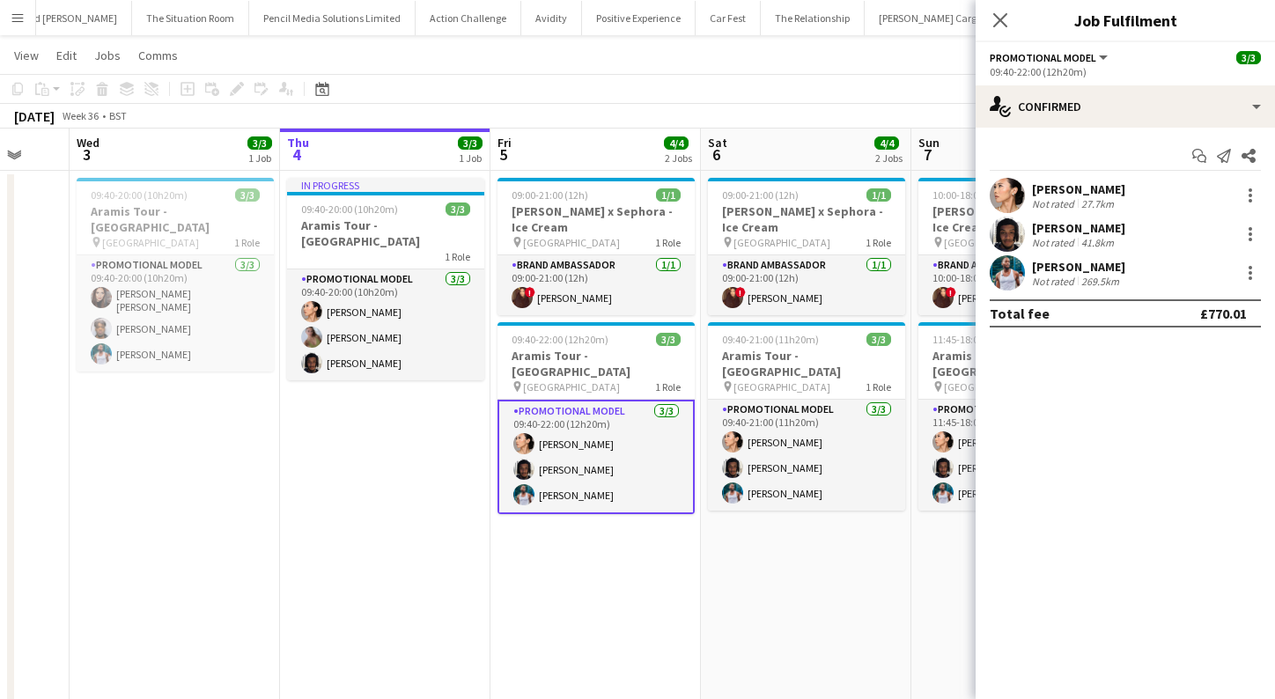
click at [1012, 267] on app-user-avatar at bounding box center [1007, 272] width 35 height 35
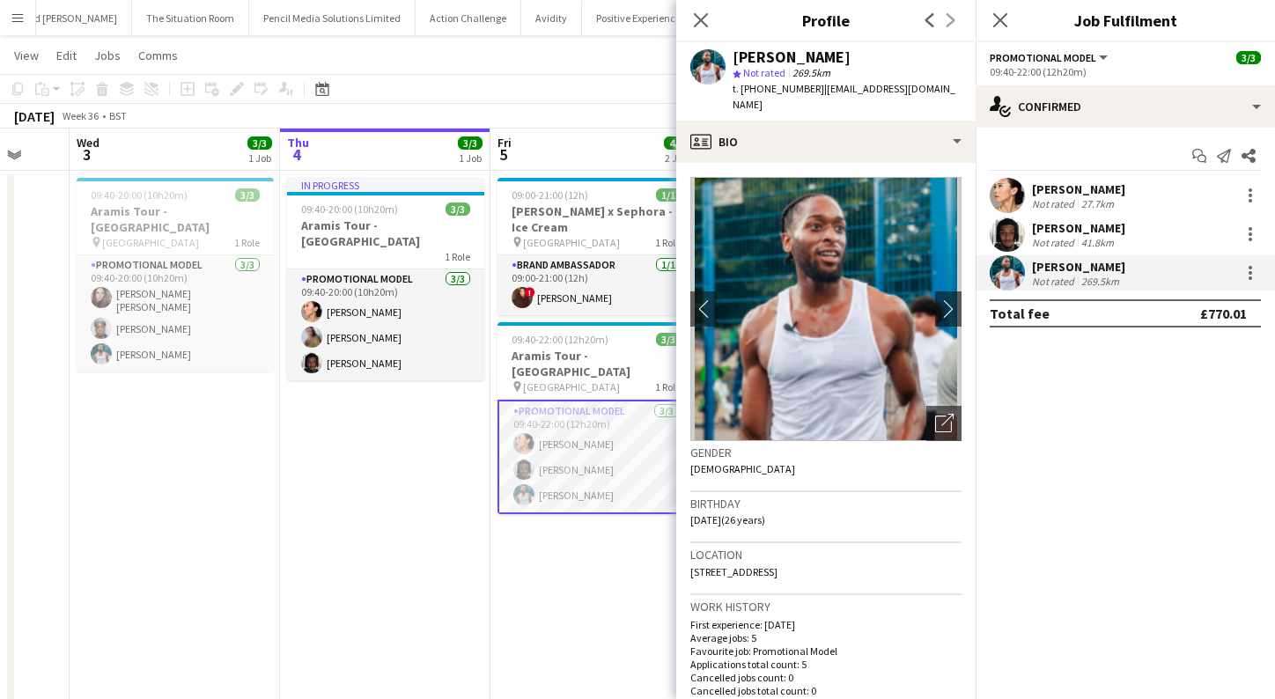
click at [19, 11] on app-icon "Menu" at bounding box center [18, 18] width 14 height 14
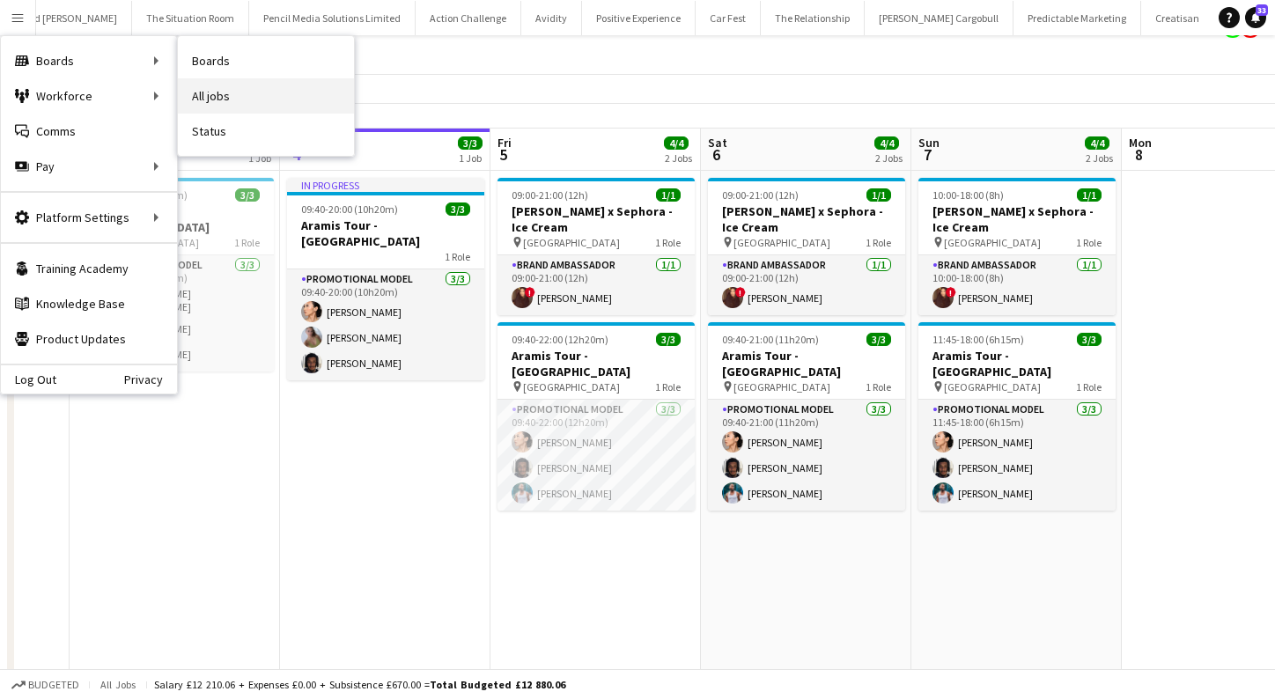
click at [212, 93] on link "All jobs" at bounding box center [266, 95] width 176 height 35
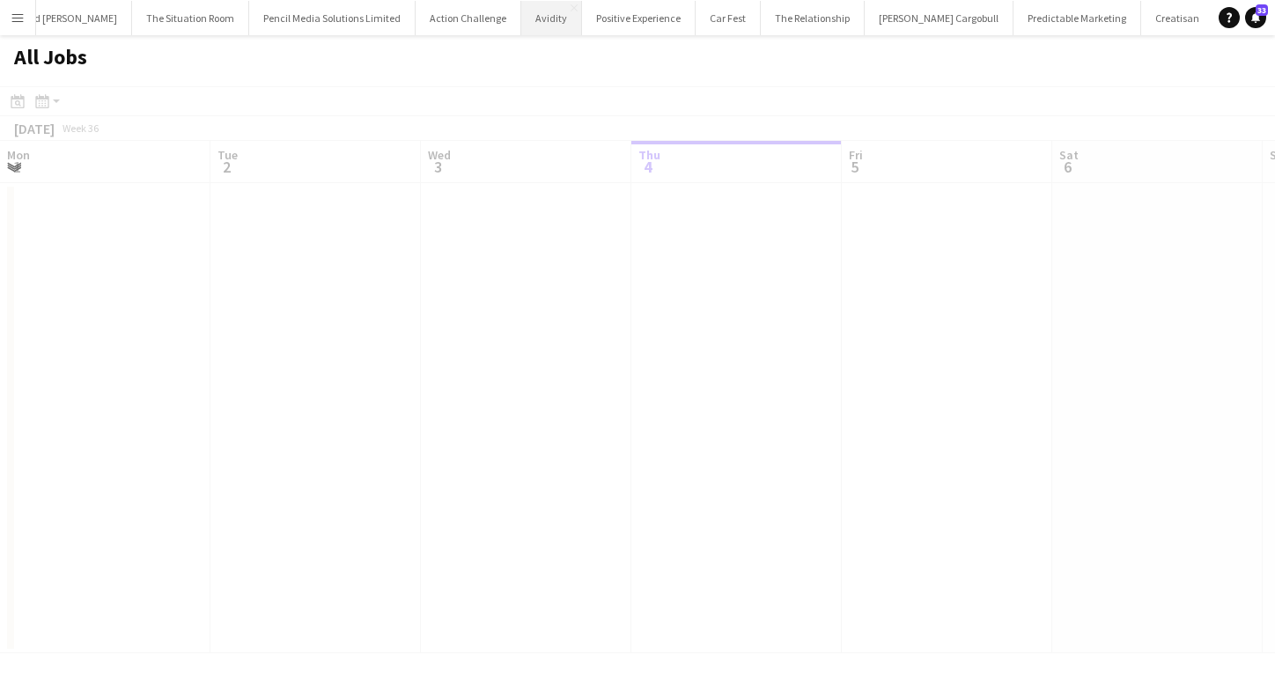
scroll to position [0, 421]
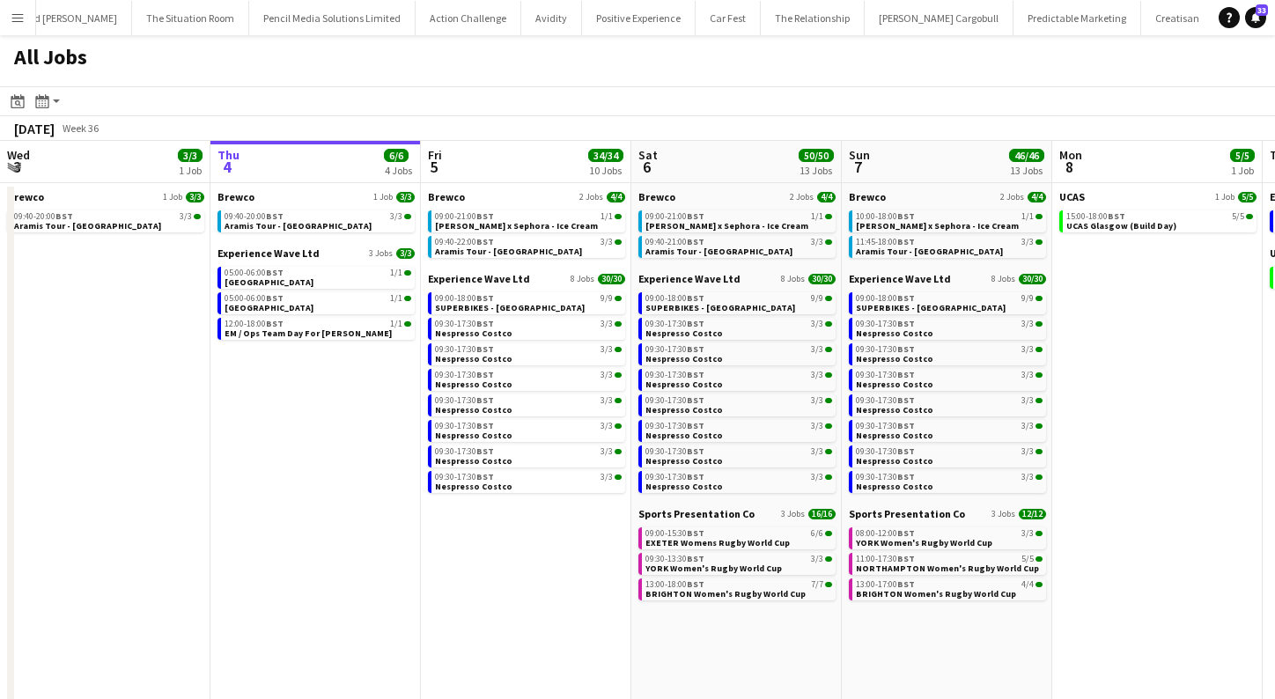
click at [20, 15] on app-icon "Menu" at bounding box center [18, 18] width 14 height 14
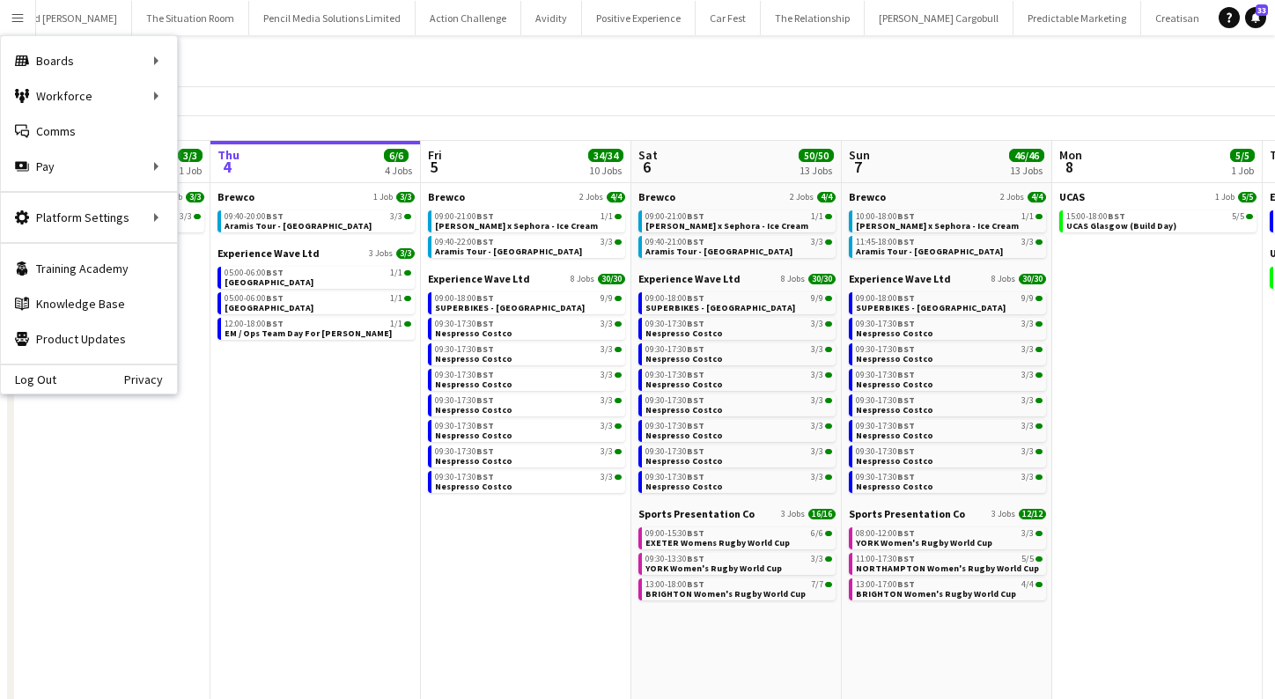
click at [329, 384] on app-date-cell "Brewco 1 Job 3/3 09:40-20:00 BST 3/3 Aramis Tour - Liverpool Experience Wave Lt…" at bounding box center [316, 549] width 211 height 732
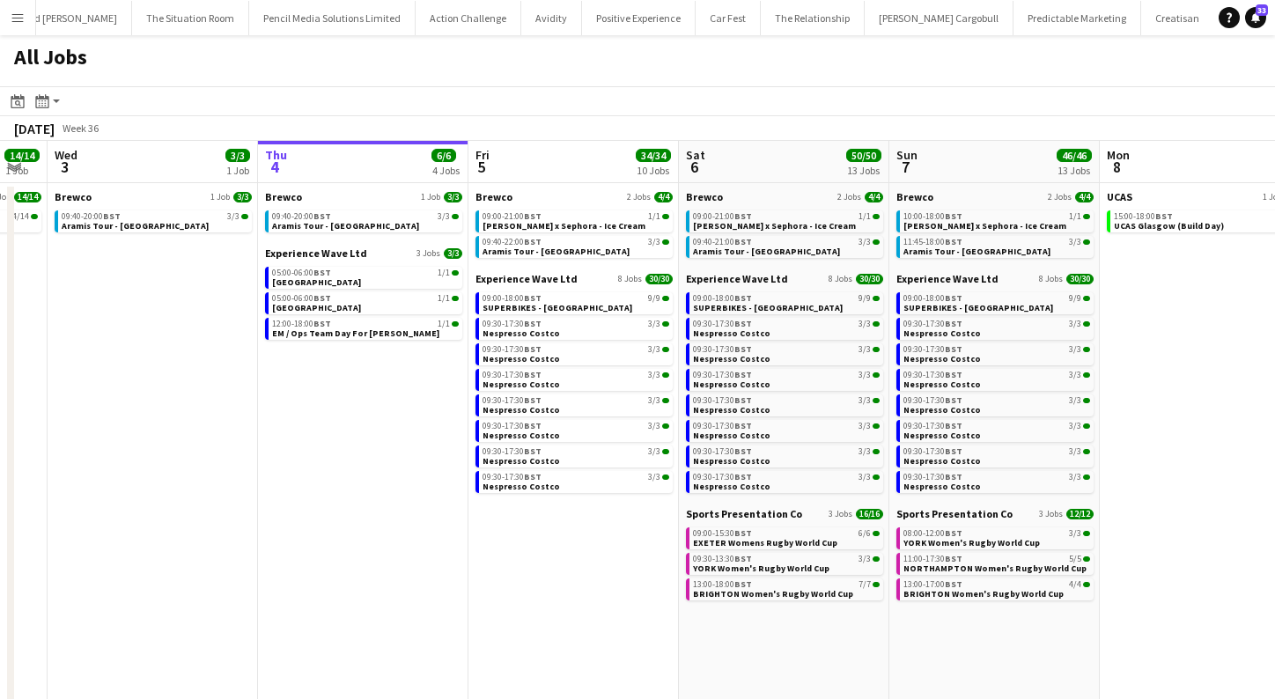
scroll to position [0, 0]
click at [532, 250] on span "Aramis Tour - [GEOGRAPHIC_DATA]" at bounding box center [556, 251] width 147 height 11
click at [576, 246] on span "Aramis Tour - [GEOGRAPHIC_DATA]" at bounding box center [556, 251] width 147 height 11
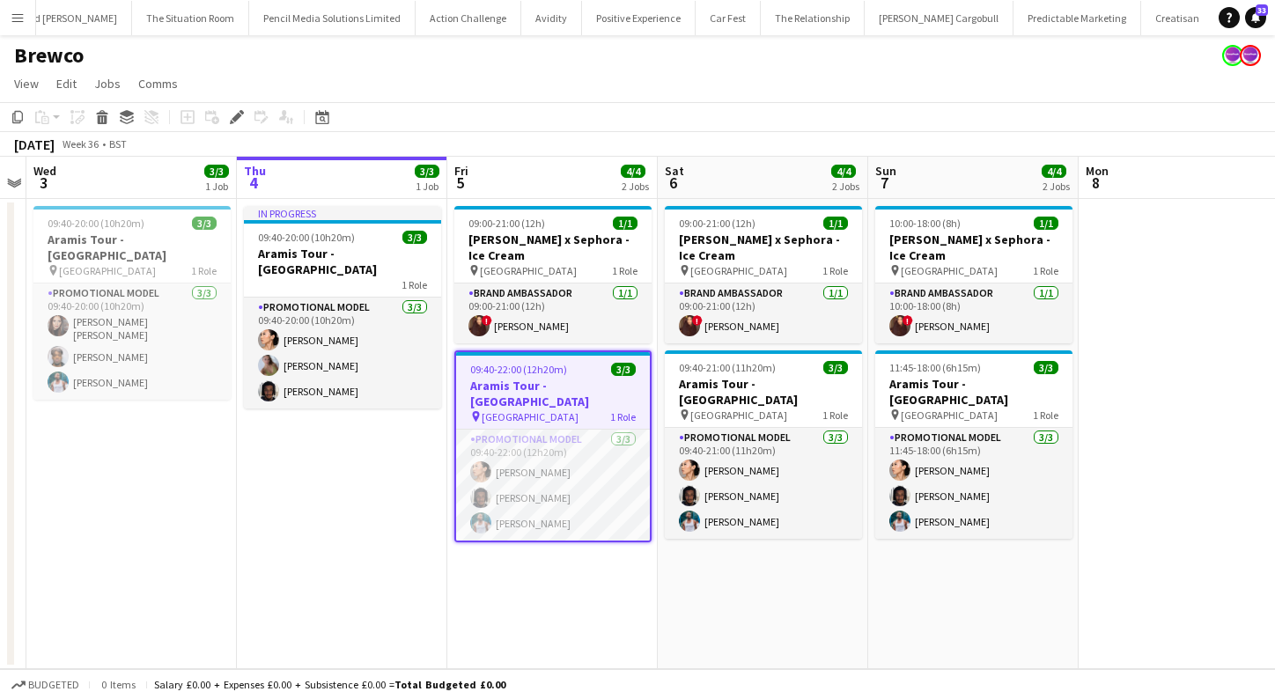
click at [23, 17] on app-icon "Menu" at bounding box center [18, 18] width 14 height 14
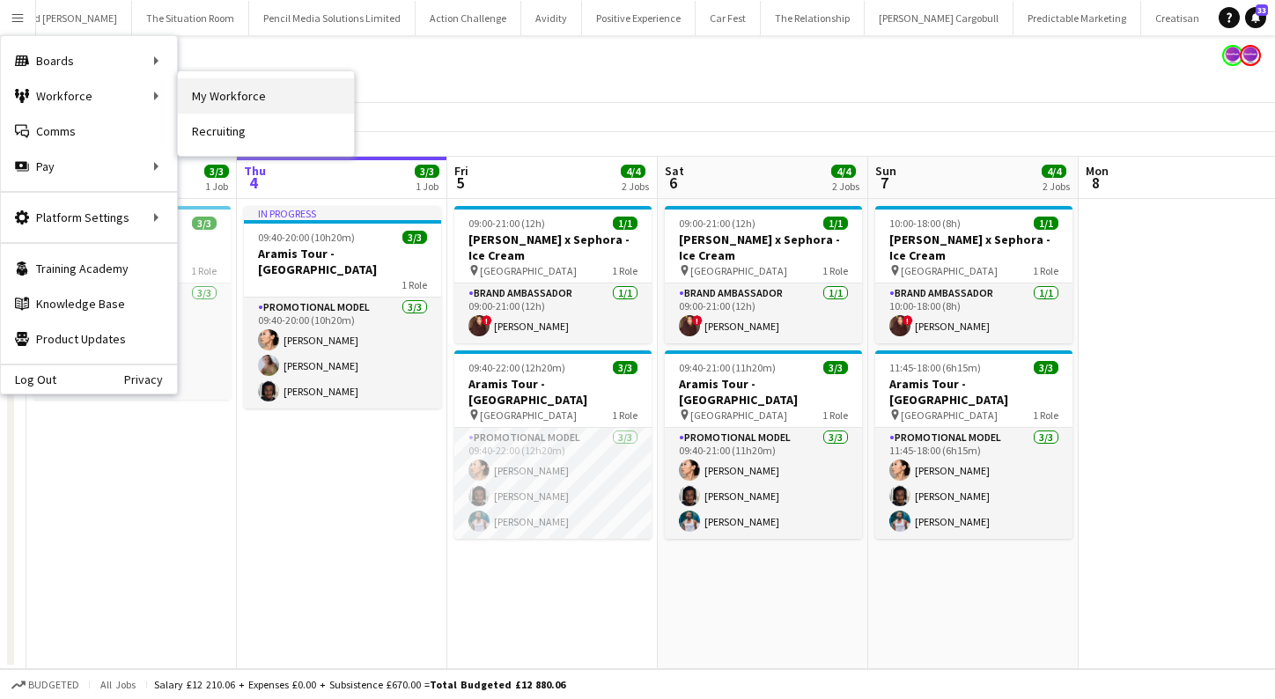
click at [181, 92] on link "My Workforce" at bounding box center [266, 95] width 176 height 35
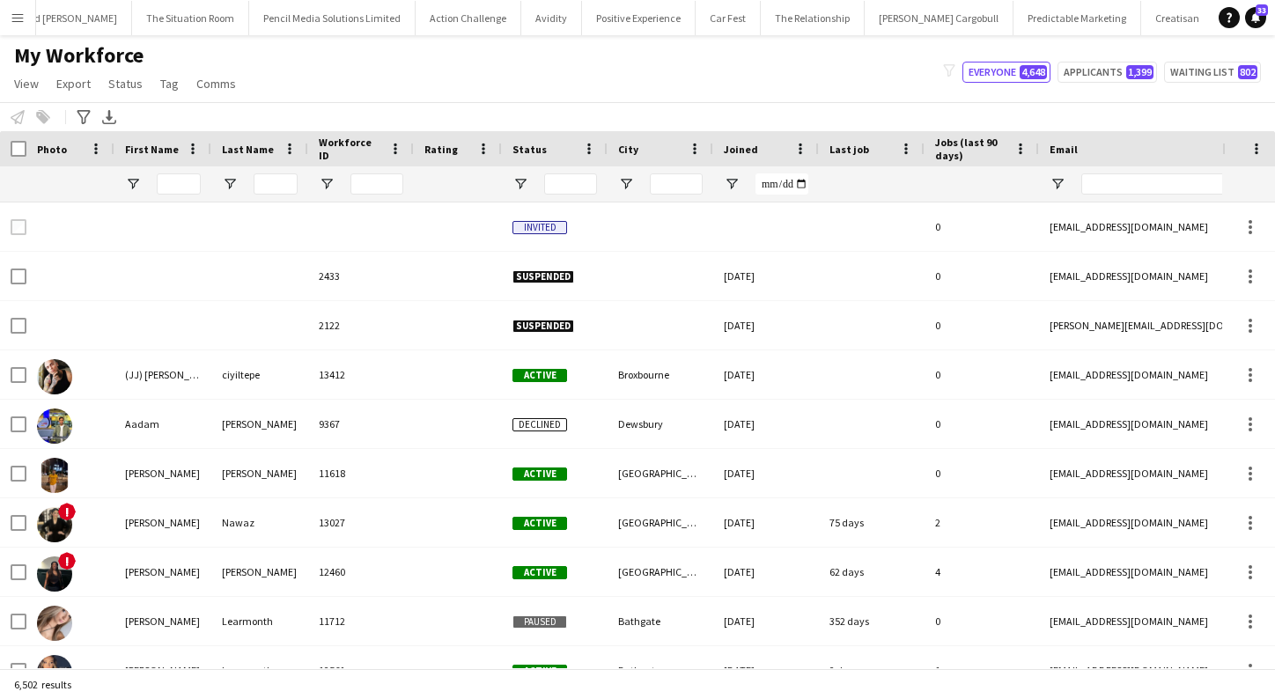
type input "*******"
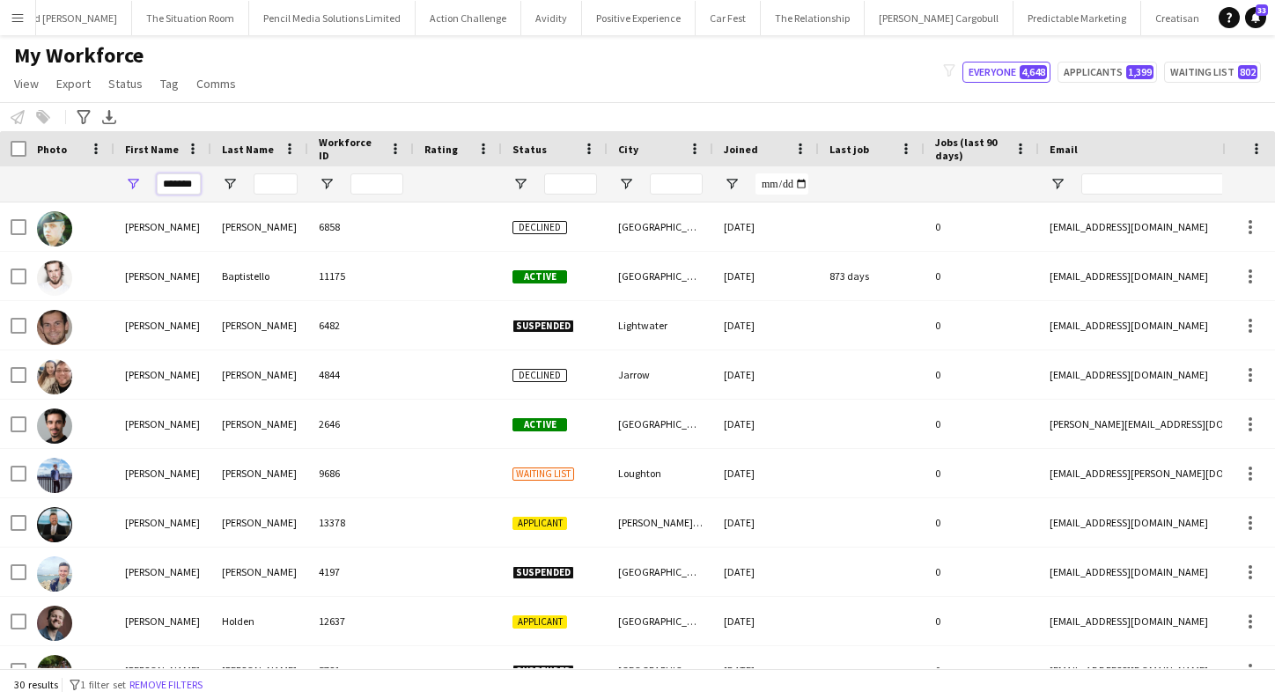
click at [195, 186] on input "*******" at bounding box center [179, 184] width 44 height 21
click at [196, 181] on input "*******" at bounding box center [179, 184] width 44 height 21
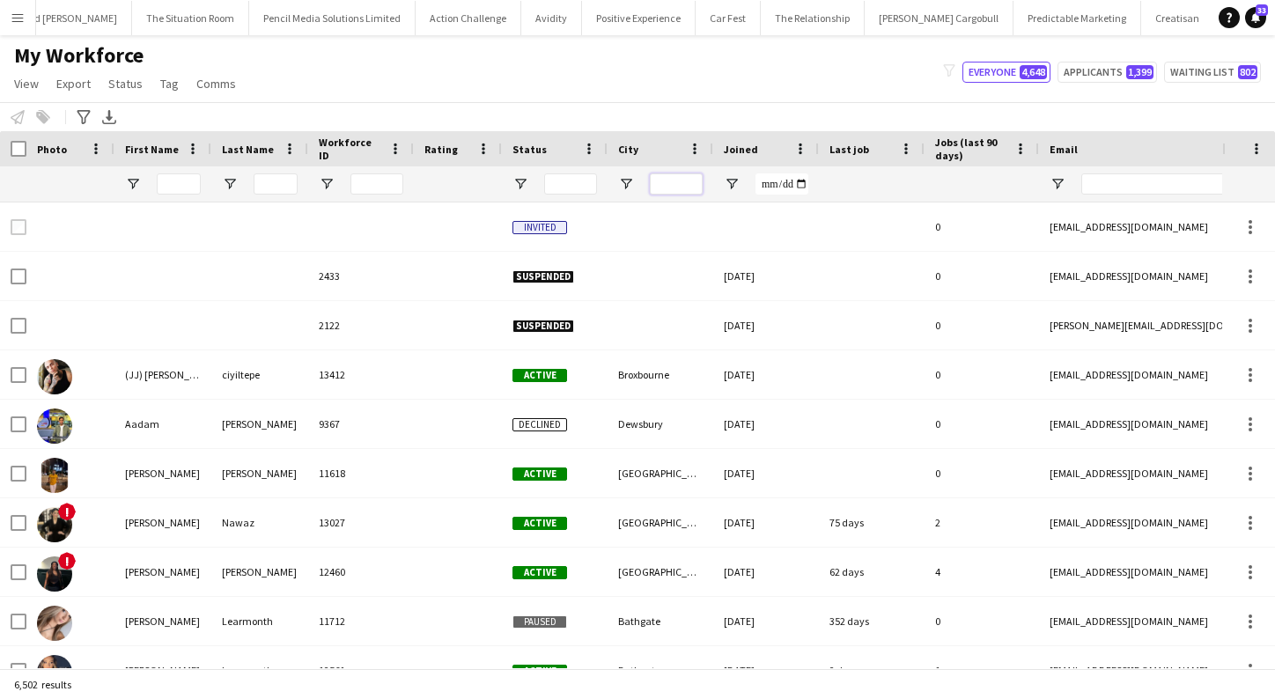
click at [681, 184] on input "City Filter Input" at bounding box center [676, 184] width 53 height 21
type input "**********"
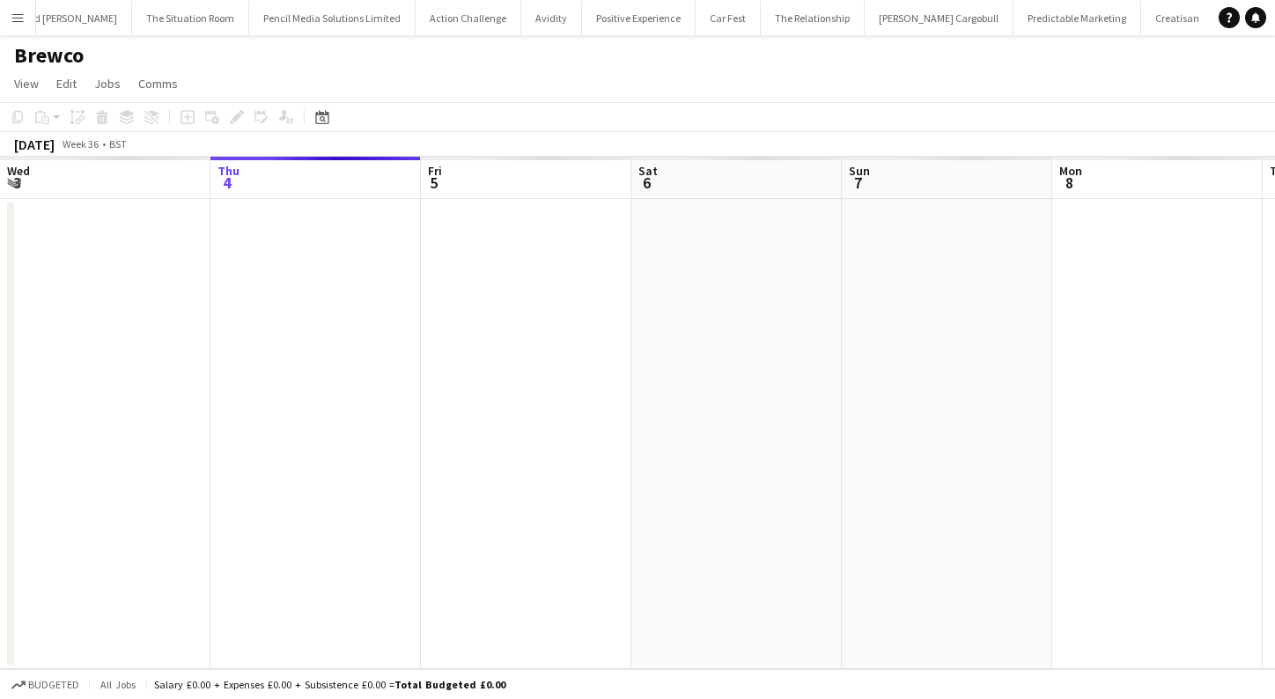
scroll to position [0, 605]
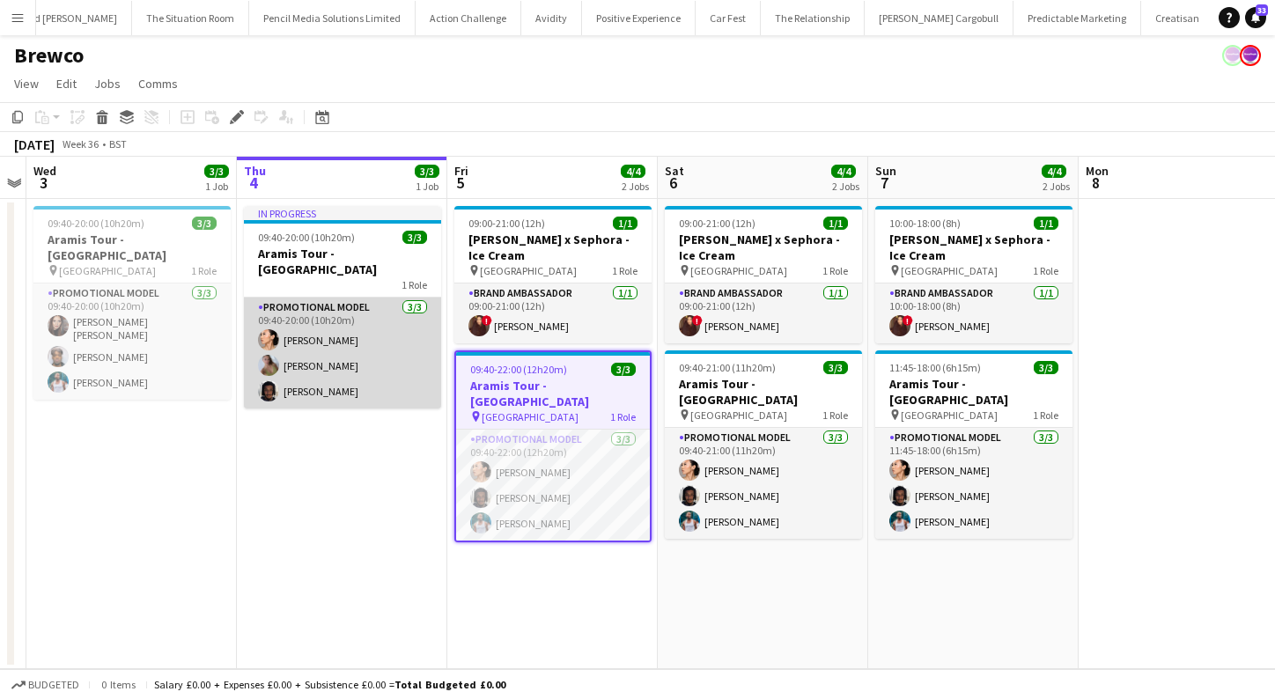
click at [354, 337] on app-card-role "Promotional Model [DATE] 09:40-20:00 (10h20m) Man [PERSON_NAME] [PERSON_NAME] […" at bounding box center [342, 353] width 197 height 111
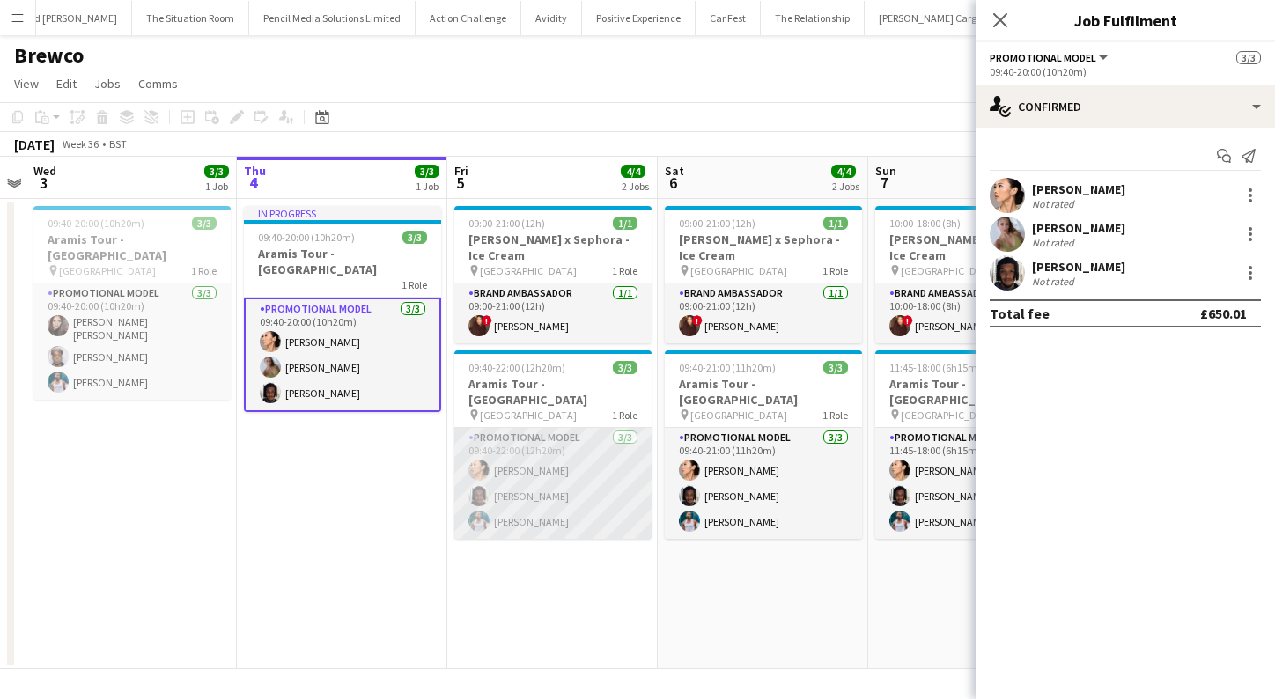
click at [560, 494] on app-card-role "Promotional Model [DATE] 09:40-22:00 (12h20m) Man [PERSON_NAME] [PERSON_NAME] […" at bounding box center [552, 483] width 197 height 111
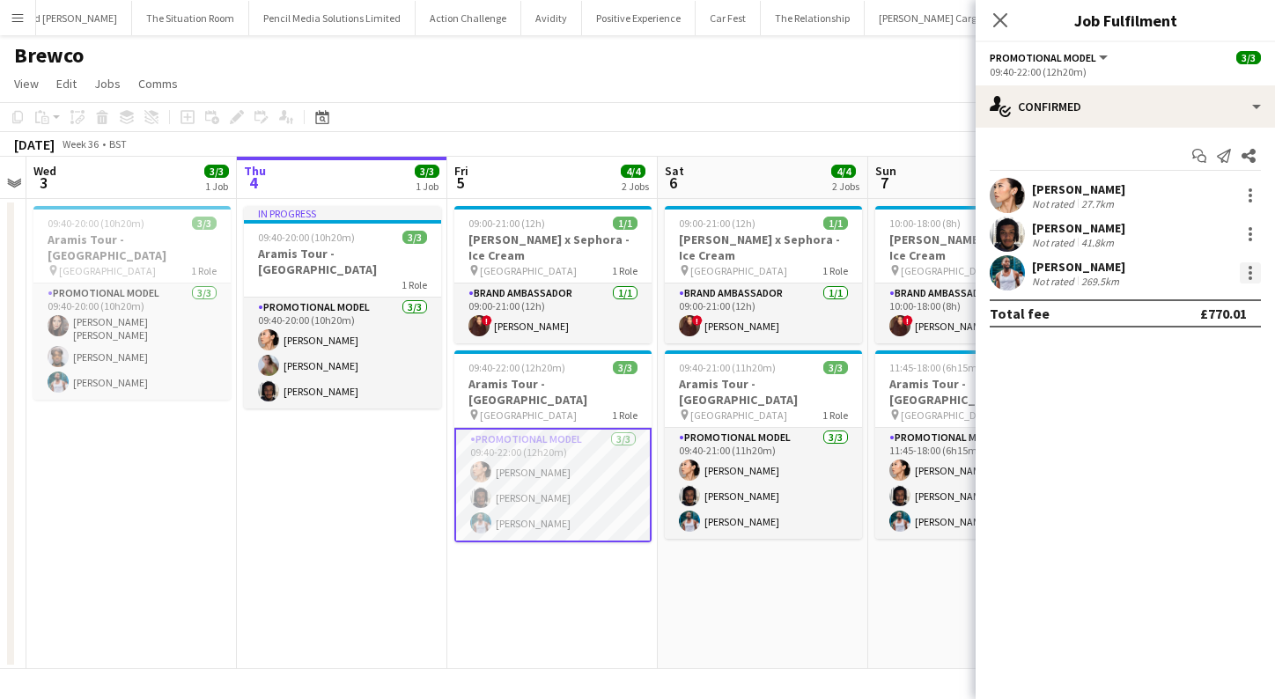
click at [1254, 265] on div at bounding box center [1250, 272] width 21 height 21
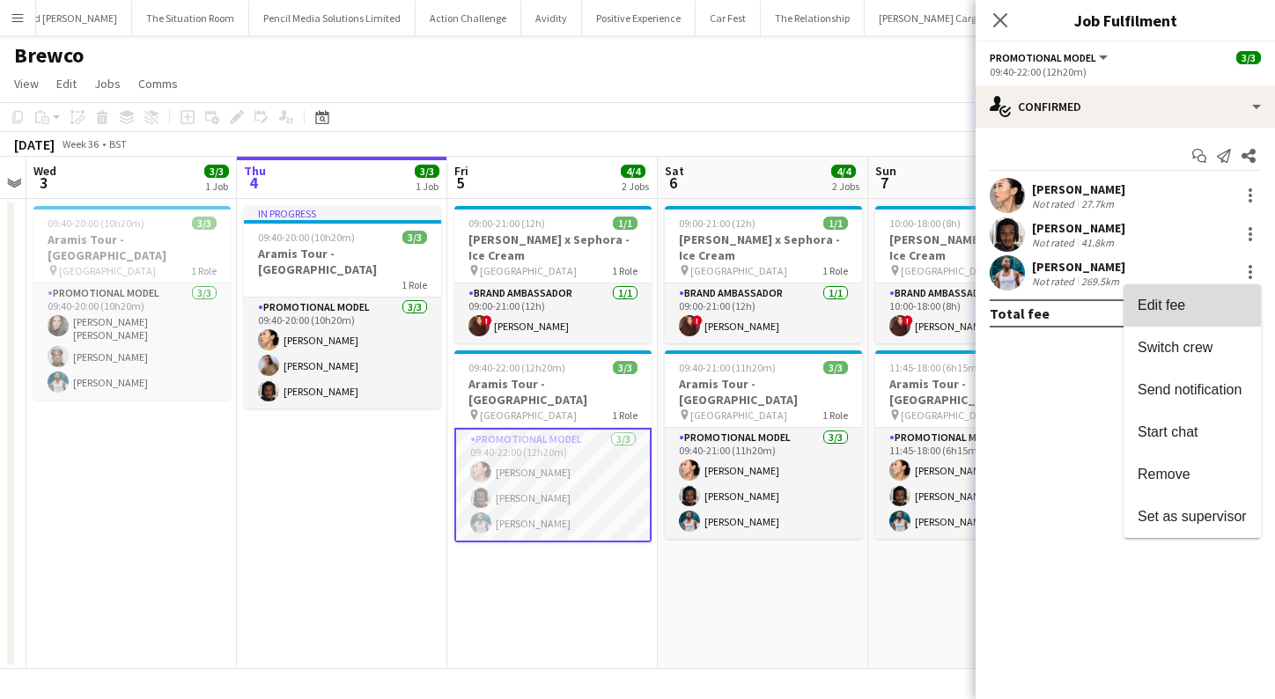
click at [1228, 301] on span "Edit fee" at bounding box center [1192, 306] width 109 height 16
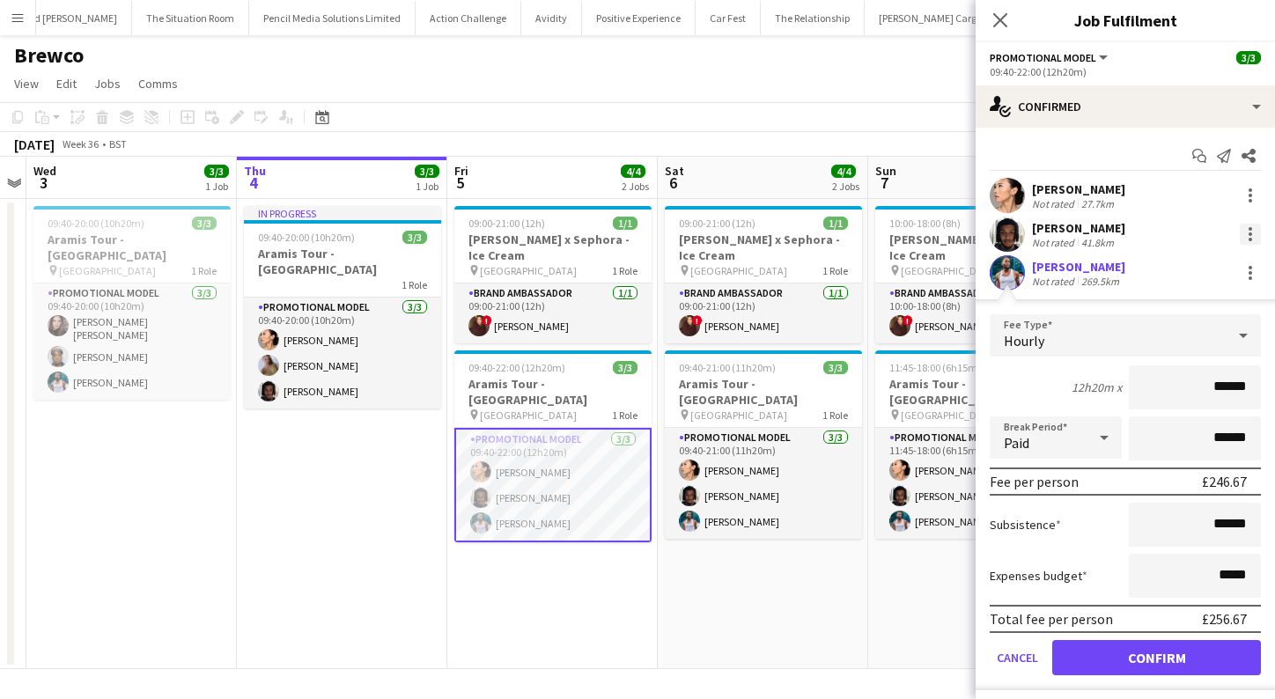
click at [1255, 233] on div at bounding box center [1250, 234] width 21 height 21
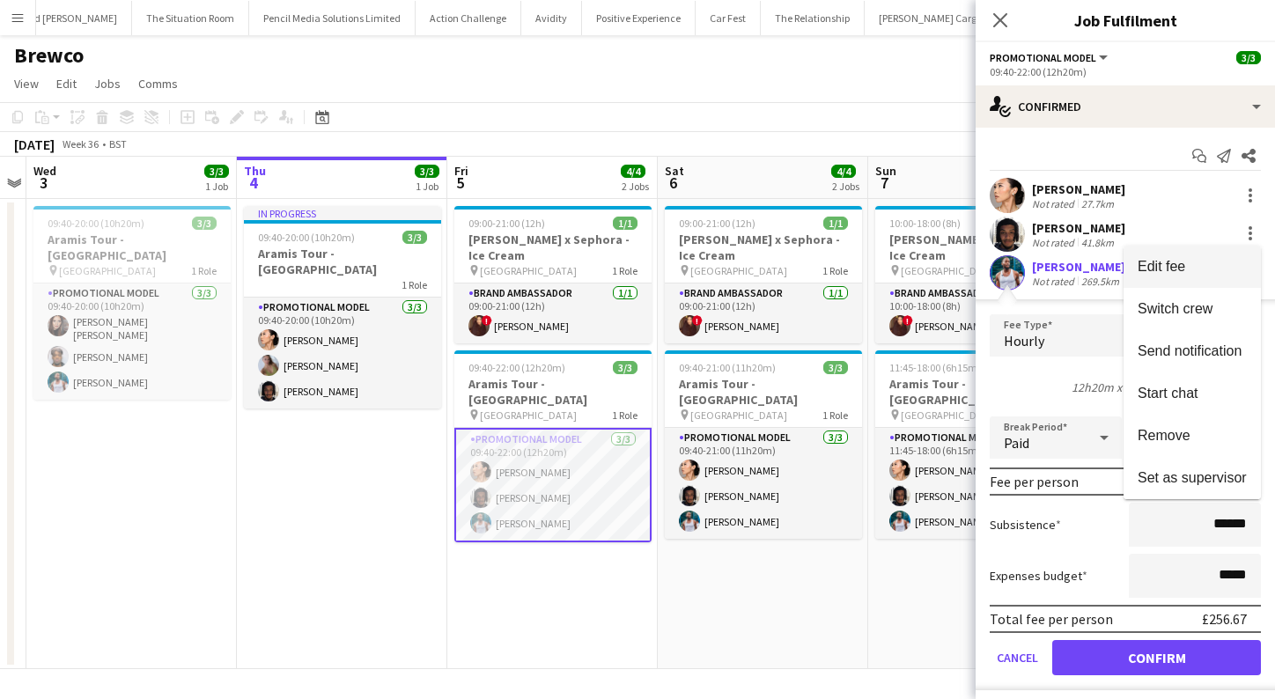
click at [1223, 265] on span "Edit fee" at bounding box center [1192, 267] width 109 height 16
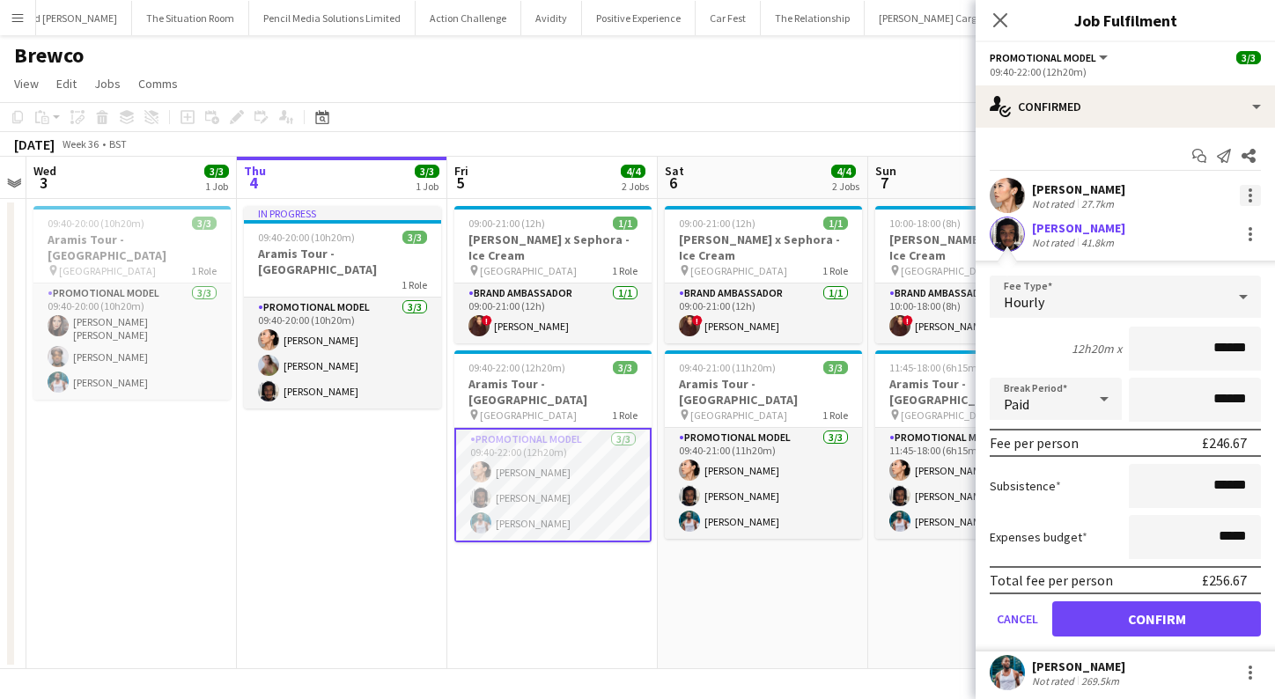
click at [1249, 200] on div at bounding box center [1251, 201] width 4 height 4
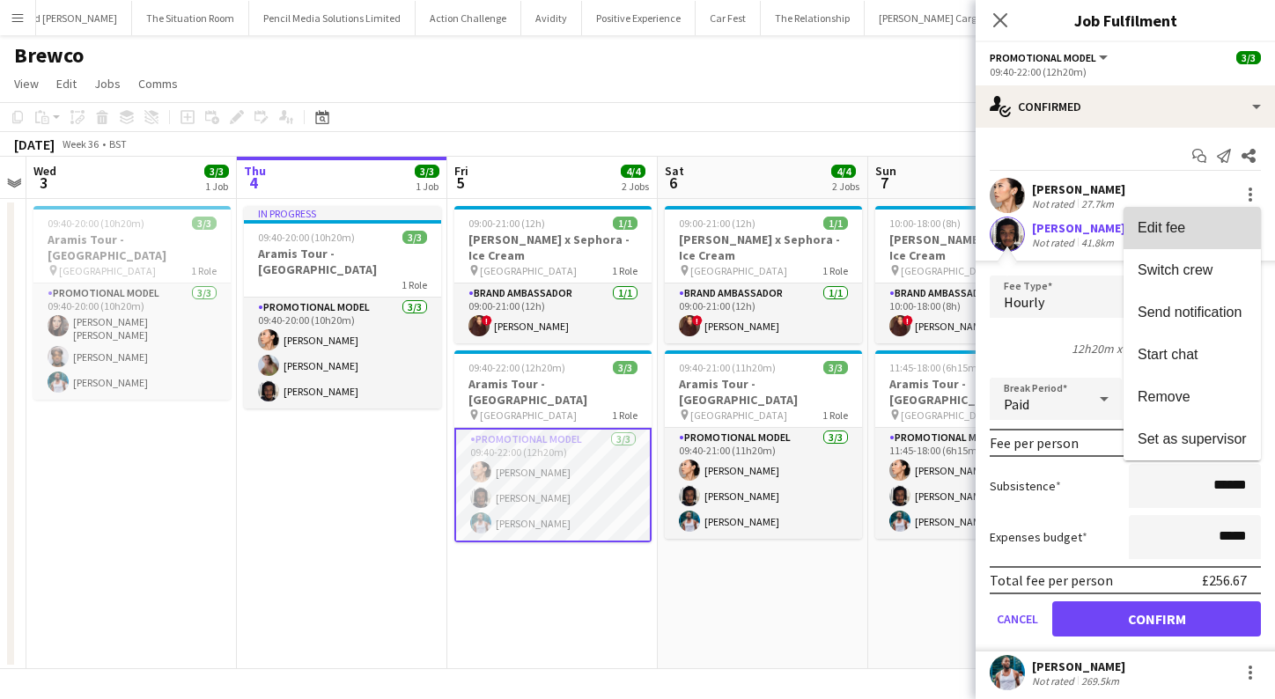
click at [1203, 225] on span "Edit fee" at bounding box center [1192, 228] width 109 height 16
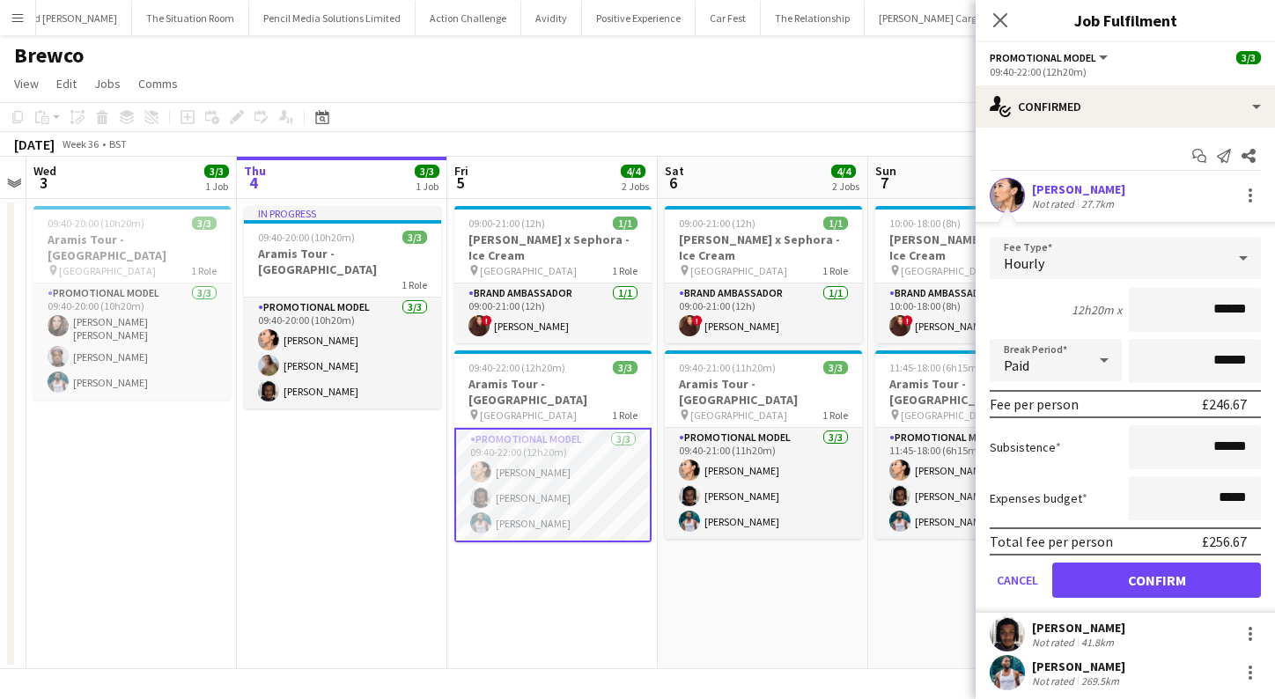
click at [810, 634] on app-date-cell "09:00-21:00 (12h) 1/1 [PERSON_NAME] x Sephora - Ice Cream pin Westfields White …" at bounding box center [763, 434] width 211 height 470
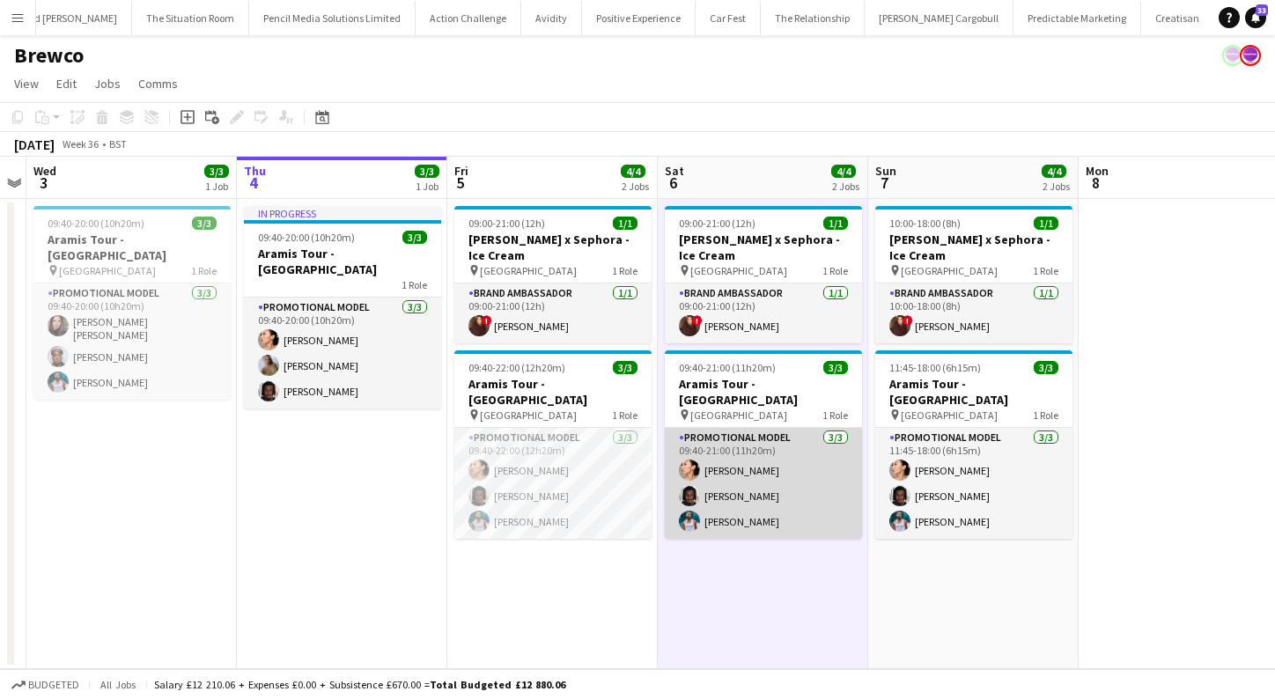
click at [794, 509] on app-card-role "Promotional Model [DATE] 09:40-21:00 (11h20m) Man [PERSON_NAME] [PERSON_NAME] […" at bounding box center [763, 483] width 197 height 111
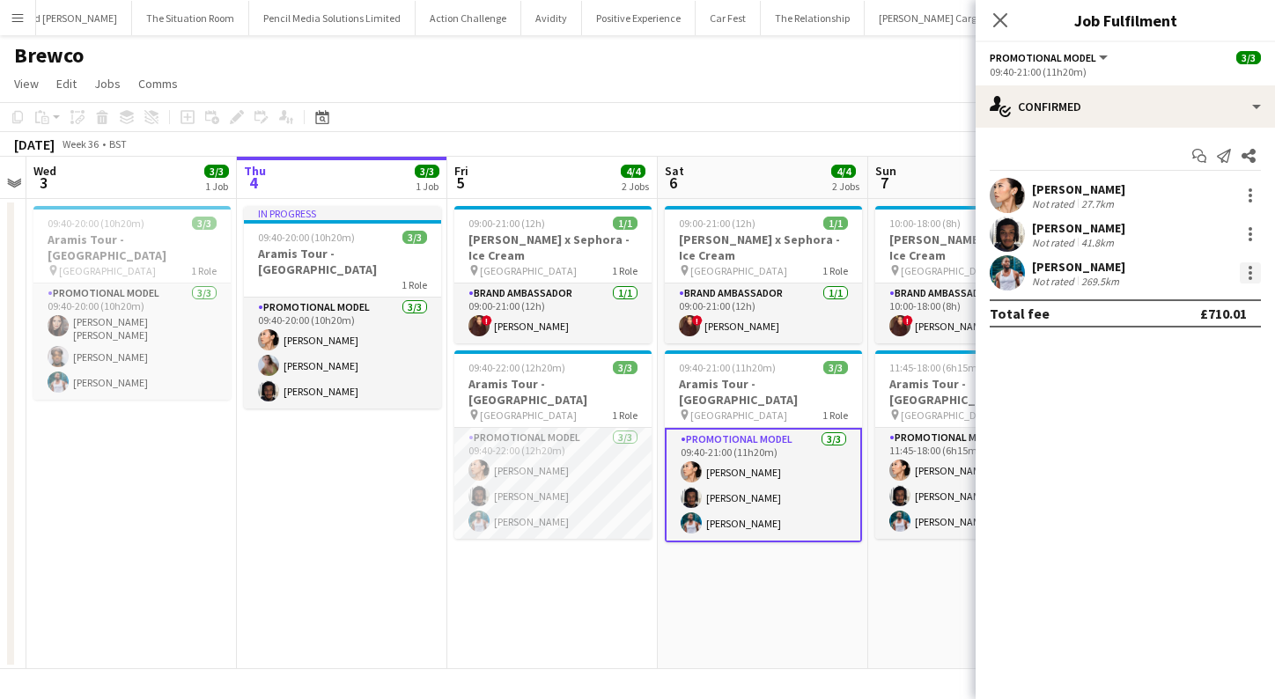
click at [1241, 271] on div at bounding box center [1250, 272] width 21 height 21
click at [1190, 309] on span "Edit fee" at bounding box center [1192, 306] width 109 height 16
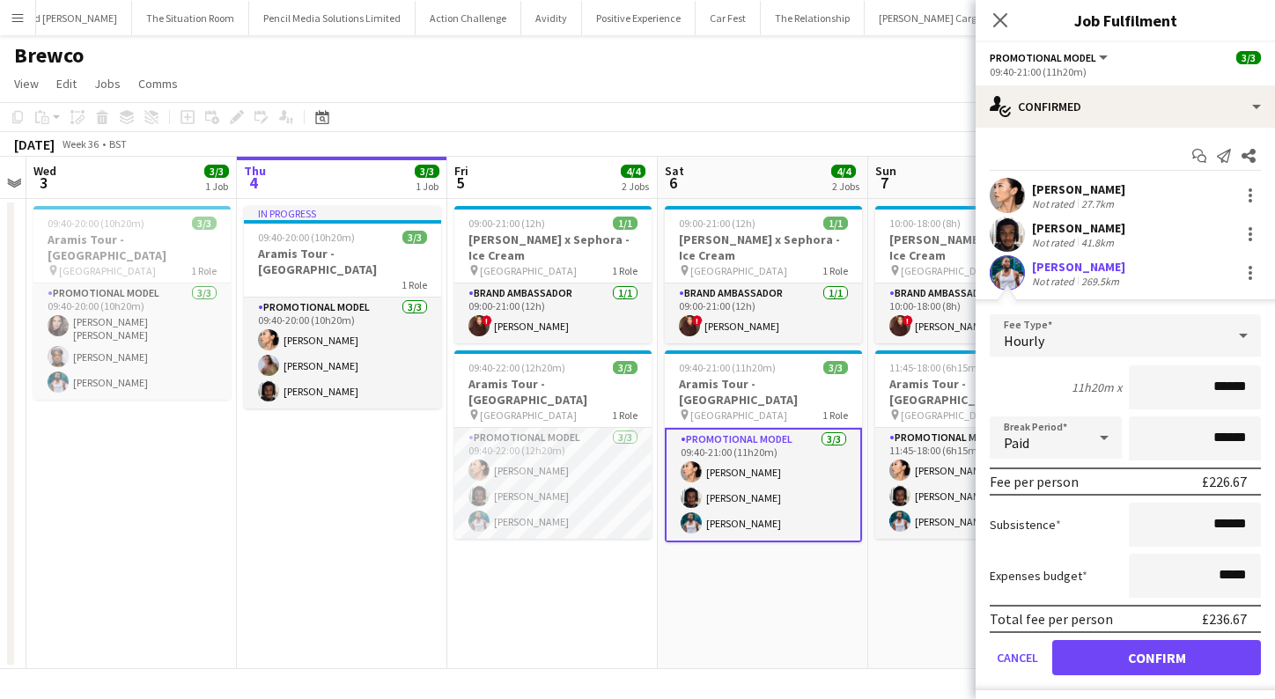
click at [885, 572] on app-date-cell "10:00-18:00 (8h) 1/1 [PERSON_NAME] x Sephora - Ice Cream pin Westfields White C…" at bounding box center [973, 434] width 211 height 470
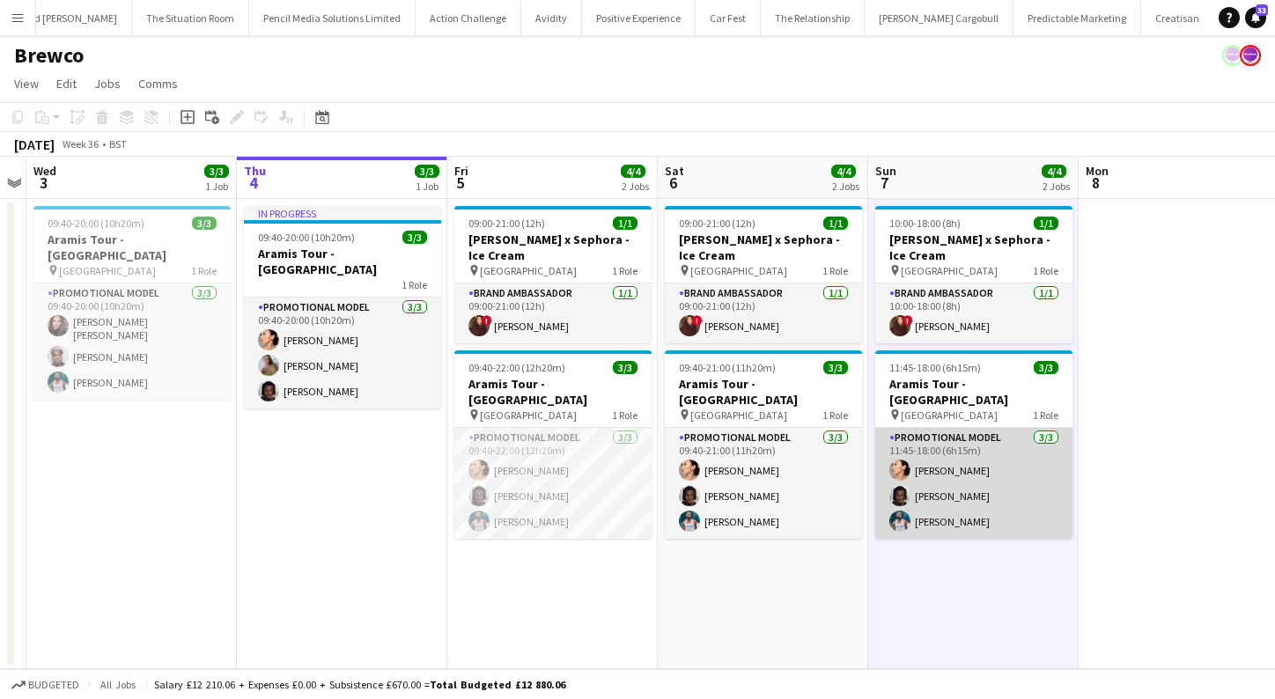
click at [948, 484] on app-card-role "Promotional Model [DATE] 11:45-18:00 (6h15m) Man [PERSON_NAME] [PERSON_NAME] [P…" at bounding box center [973, 483] width 197 height 111
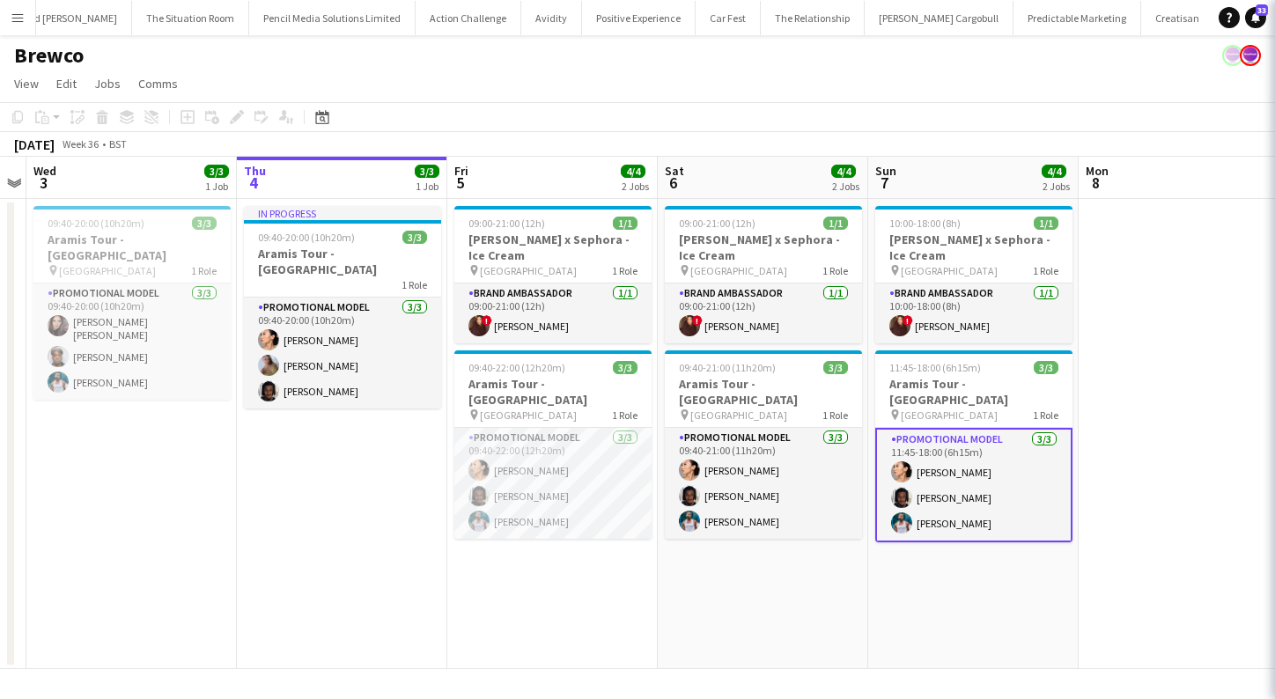
scroll to position [0, 604]
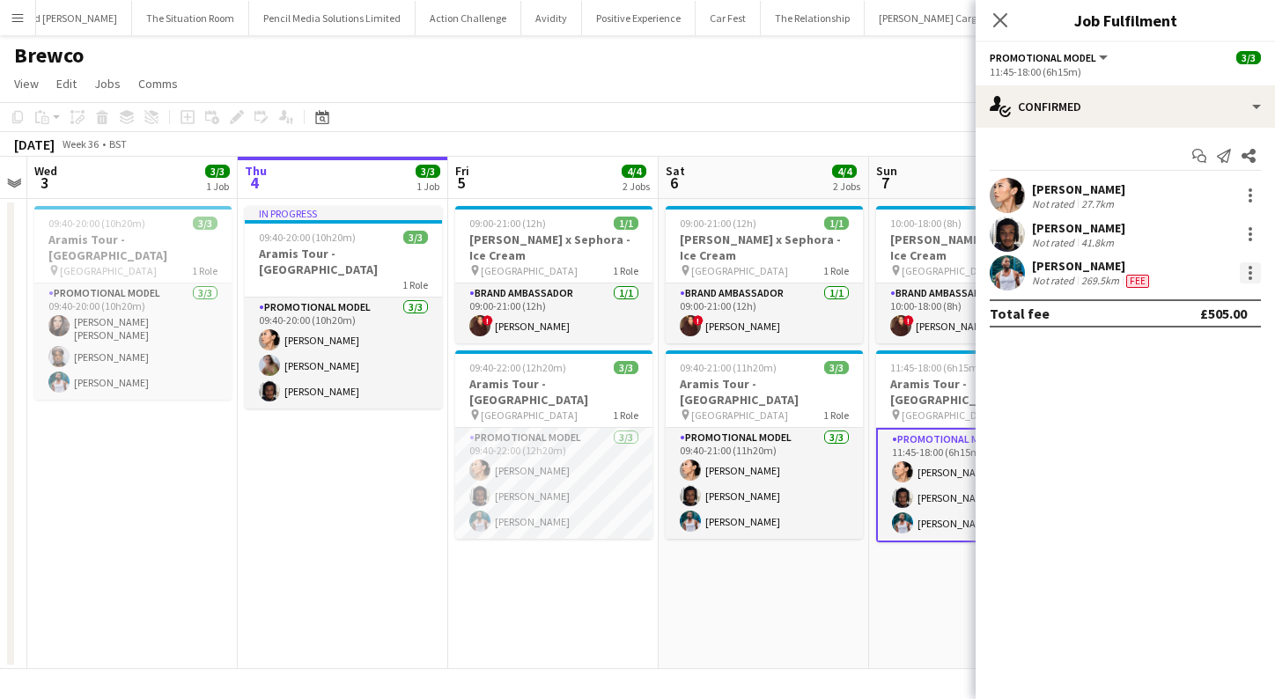
click at [1243, 270] on div at bounding box center [1250, 272] width 21 height 21
click at [1188, 314] on button "Edit fee" at bounding box center [1192, 305] width 137 height 42
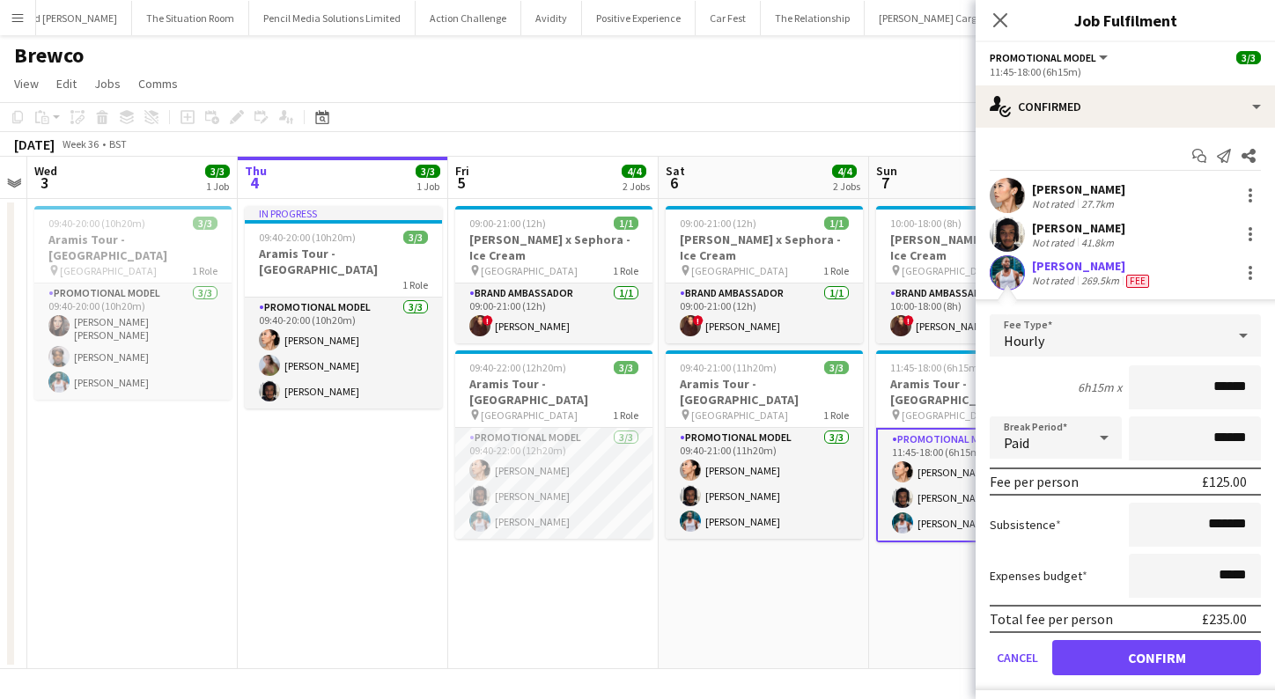
click at [845, 627] on app-date-cell "09:00-21:00 (12h) 1/1 [PERSON_NAME] x Sephora - Ice Cream pin Westfields White …" at bounding box center [764, 434] width 211 height 470
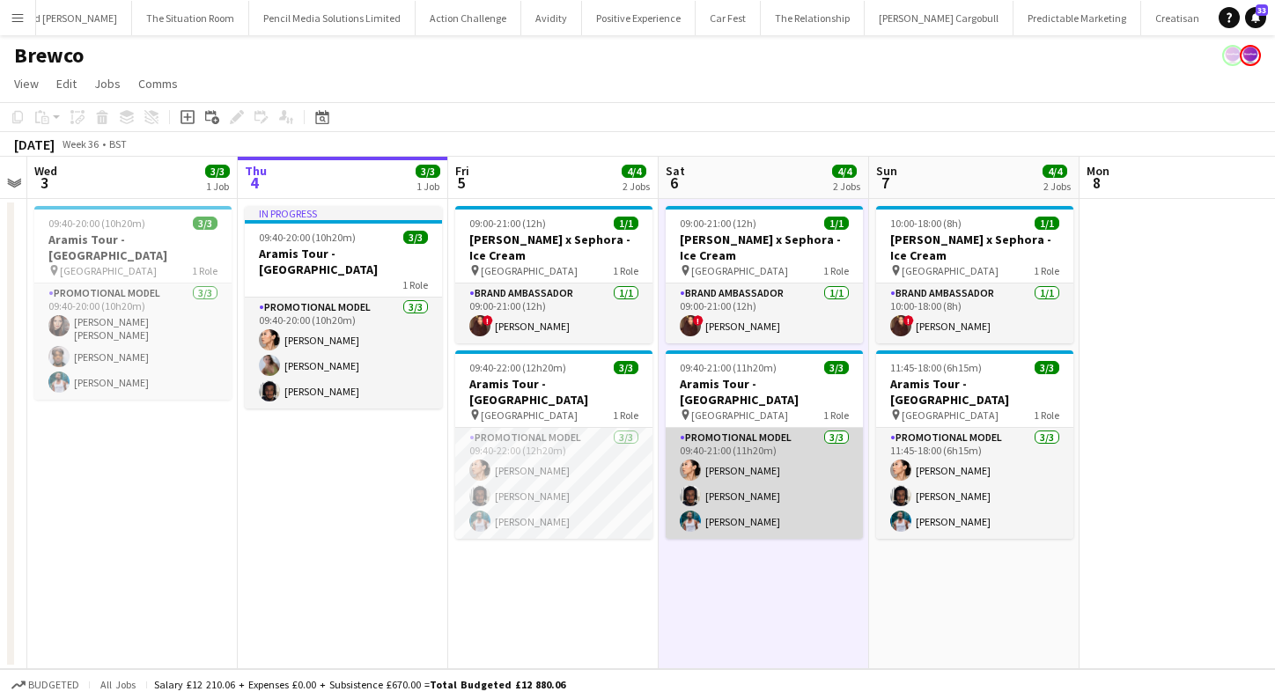
click at [761, 513] on app-card-role "Promotional Model [DATE] 09:40-21:00 (11h20m) Man [PERSON_NAME] [PERSON_NAME] […" at bounding box center [764, 483] width 197 height 111
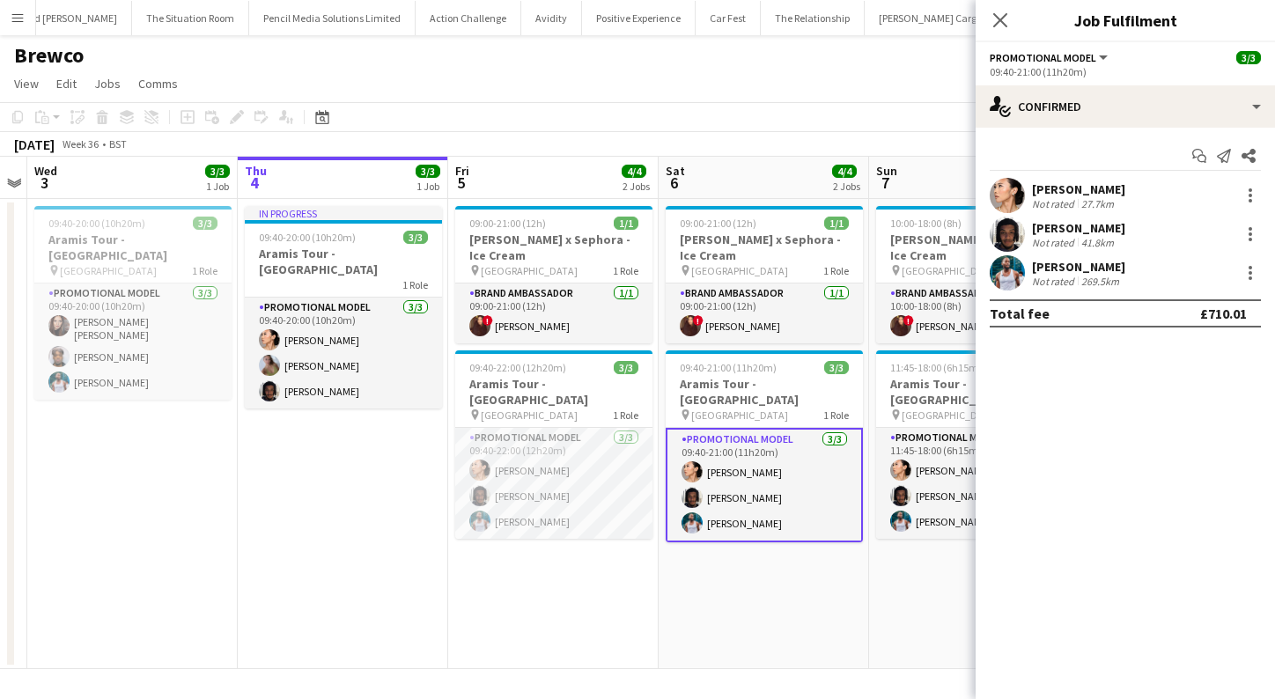
click at [1007, 272] on app-user-avatar at bounding box center [1007, 272] width 35 height 35
